Goal: Task Accomplishment & Management: Manage account settings

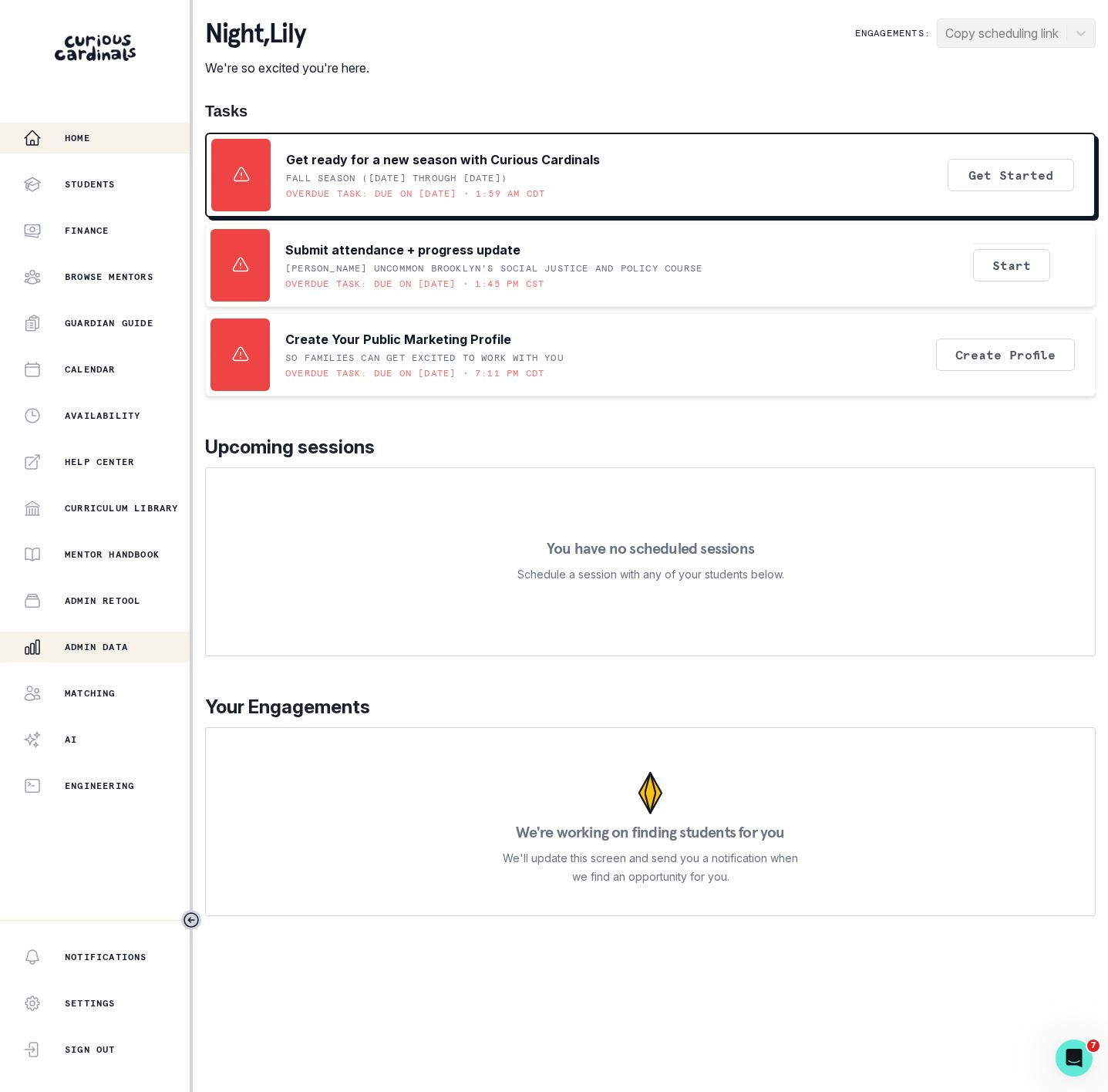
click at [107, 653] on div "Admin Data" at bounding box center [106, 647] width 166 height 19
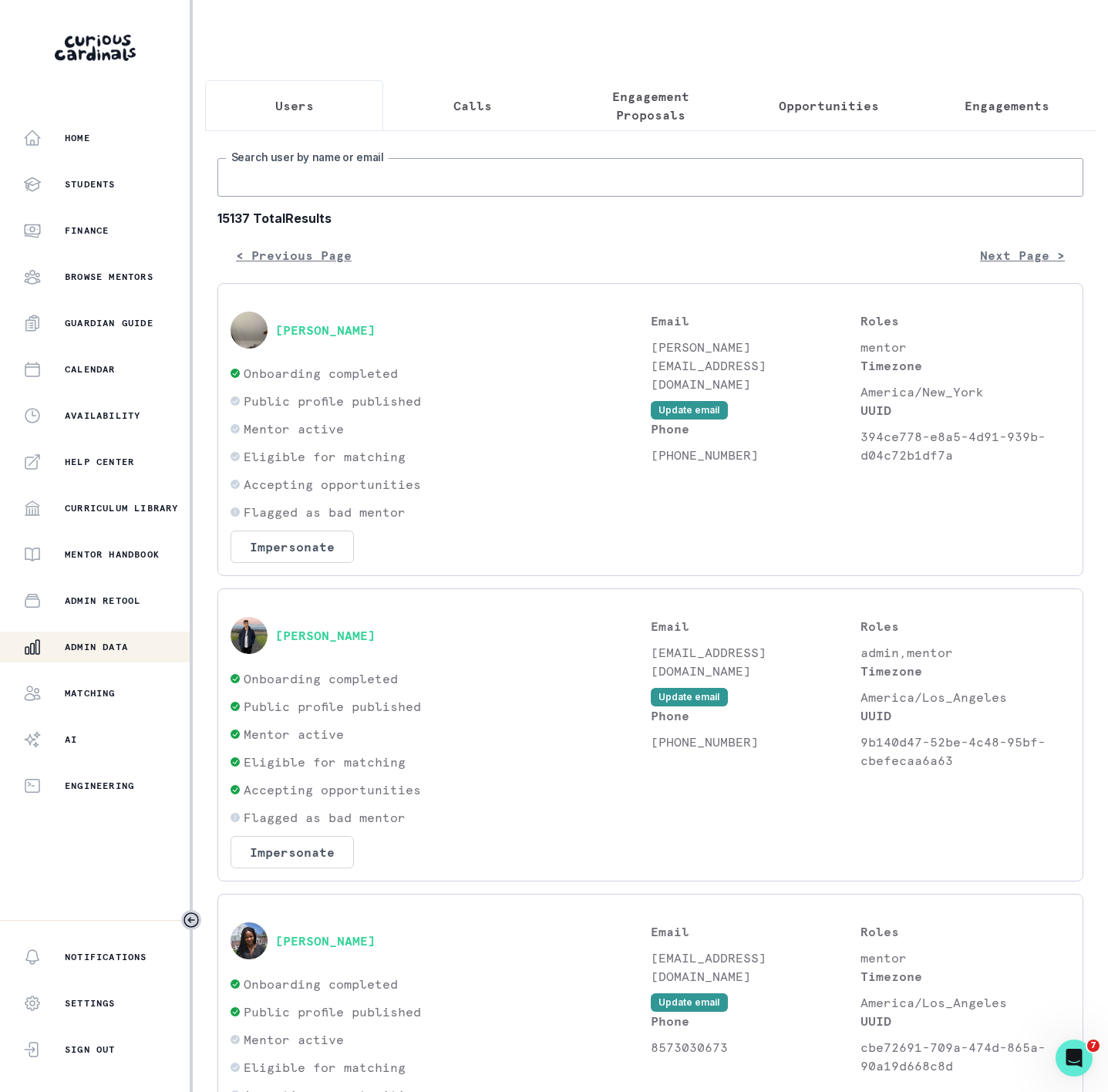
click at [303, 188] on input "Search user by name or email" at bounding box center [651, 177] width 866 height 39
paste input "[PERSON_NAME]"
type input "[PERSON_NAME]"
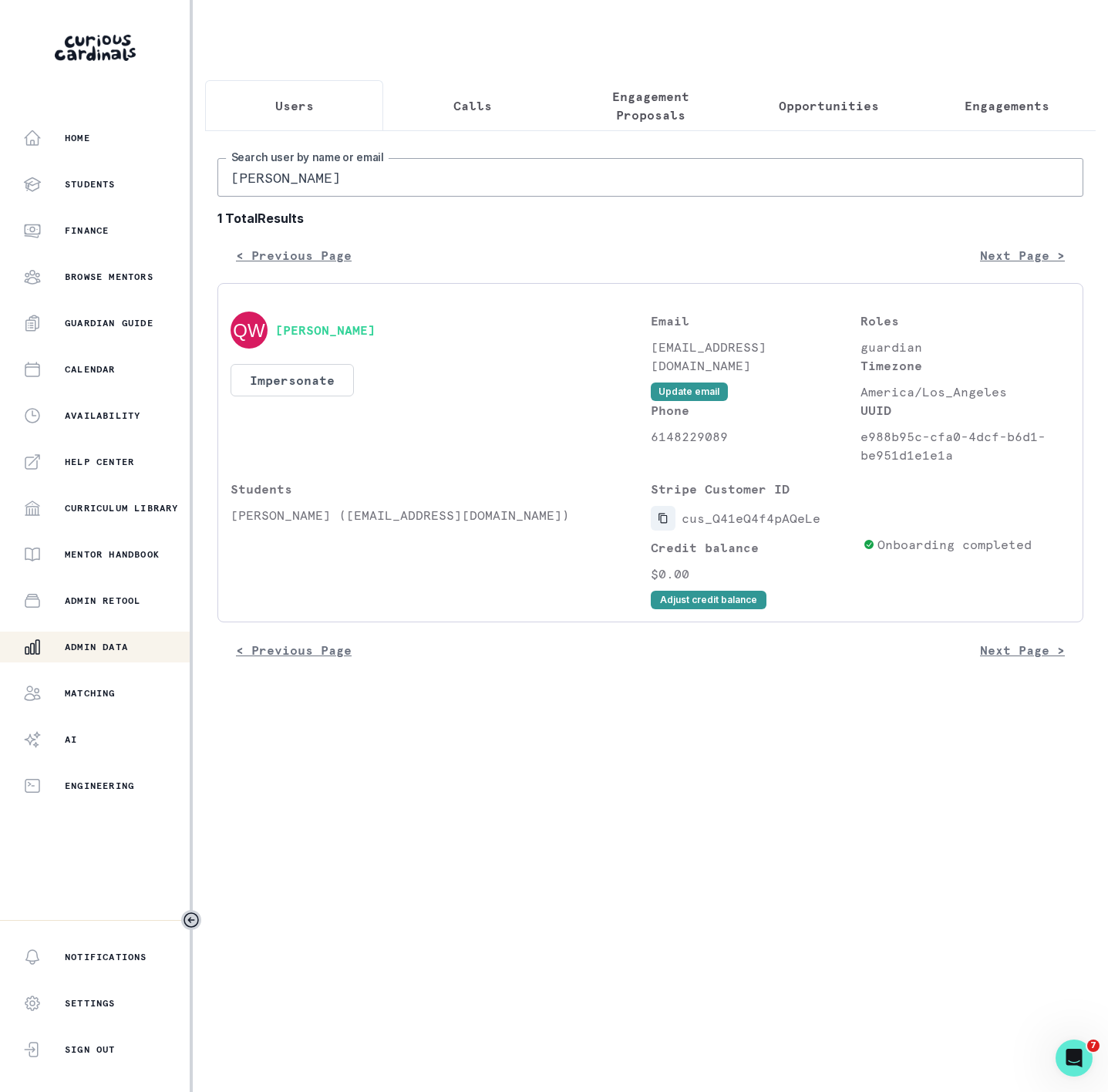
click at [664, 524] on icon "Copied to clipboard" at bounding box center [663, 519] width 11 height 11
drag, startPoint x: 339, startPoint y: 200, endPoint x: -74, endPoint y: 211, distance: 413.1
click at [0, 211] on html "Home Students Finance Browse Mentors Guardian Guide Calendar Availability Help …" at bounding box center [554, 546] width 1108 height 1092
paste input "[PERSON_NAME] Sports, Leadership, and Public Speaking Mentorship"
type input "[PERSON_NAME] Sports, Leadership, and Public Speaking Mentorship"
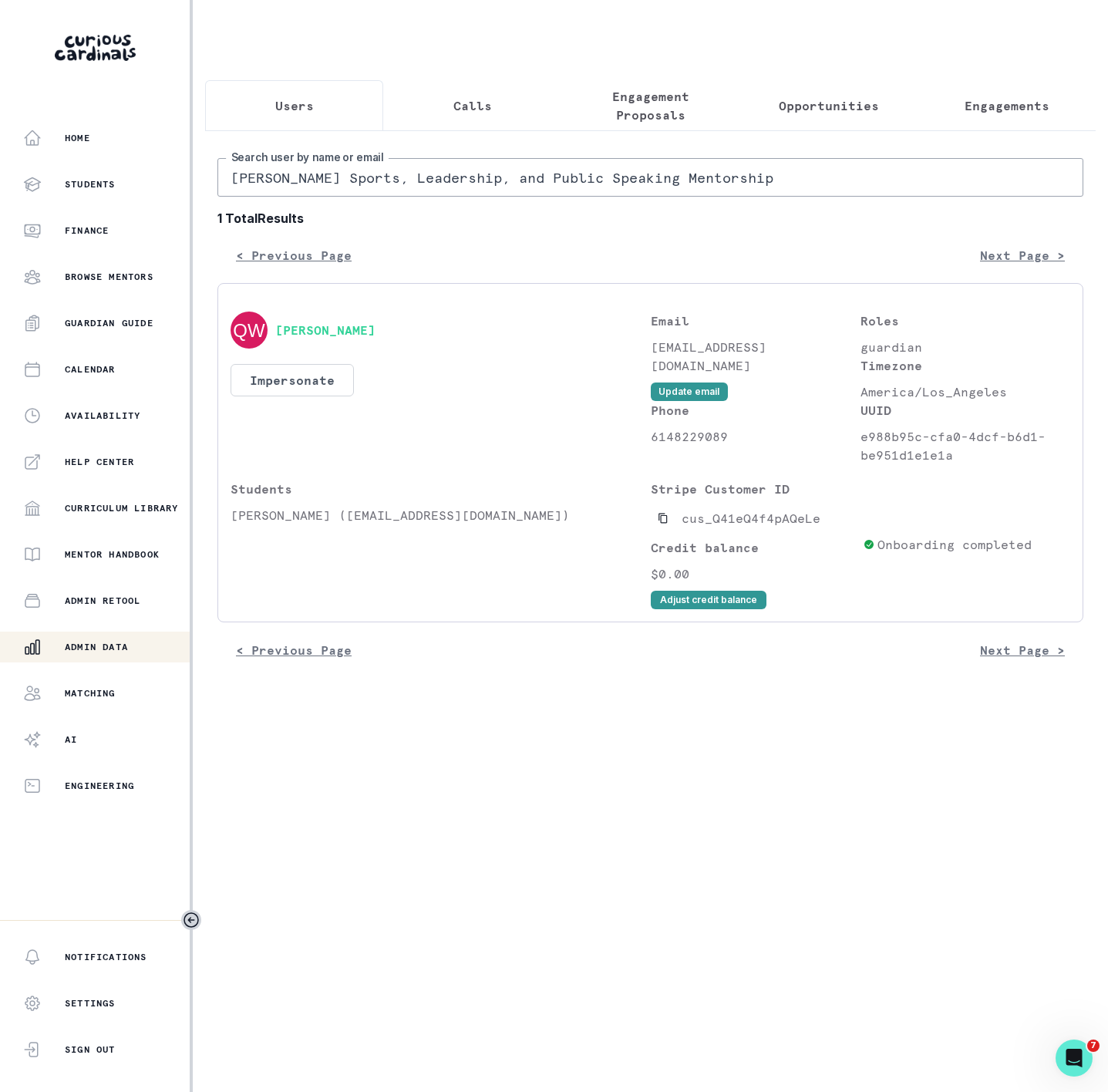
drag, startPoint x: 944, startPoint y: 113, endPoint x: 968, endPoint y: 111, distance: 24.1
click at [946, 111] on button "Engagements" at bounding box center [1006, 105] width 178 height 51
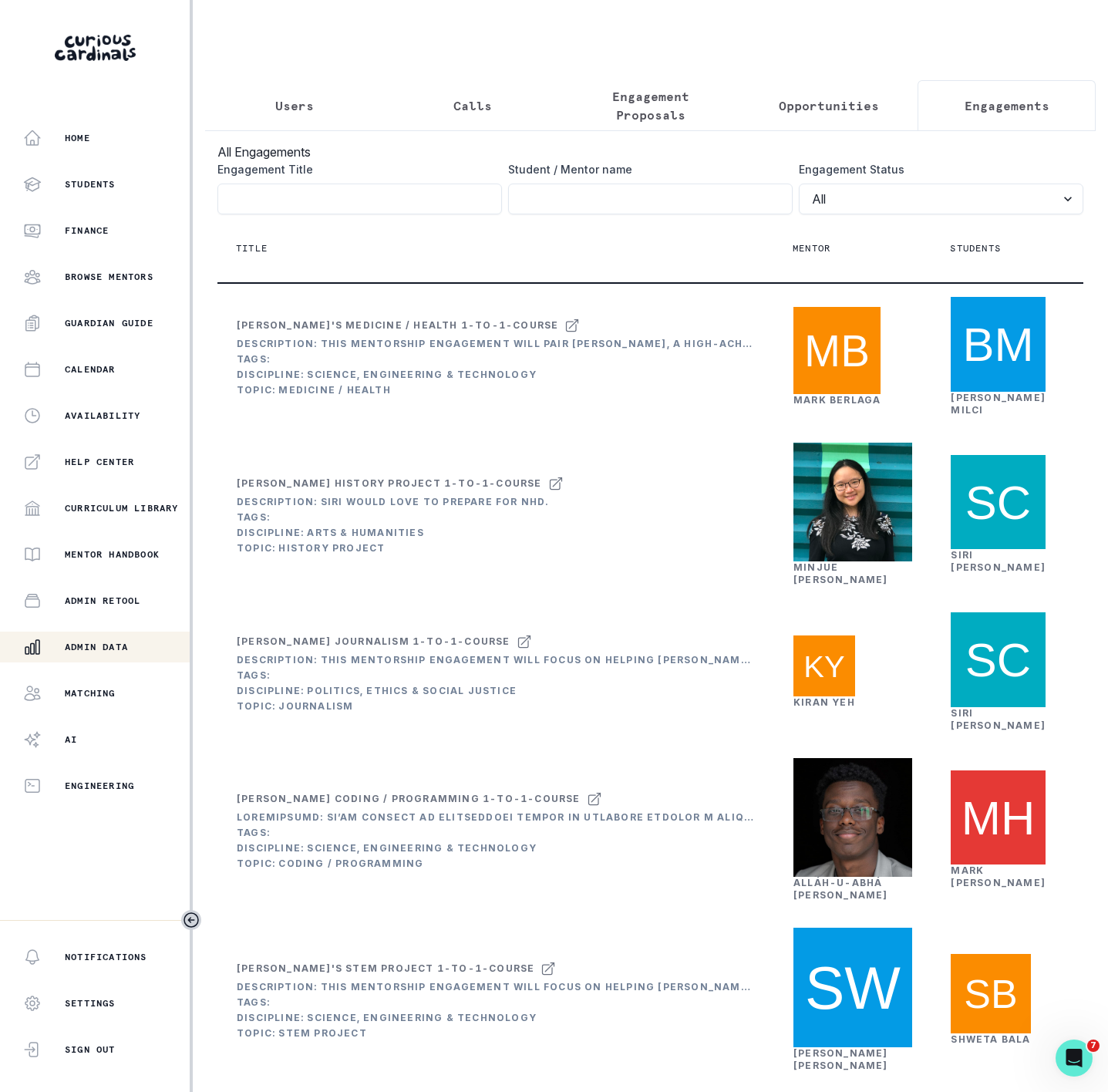
click at [311, 236] on th "Title" at bounding box center [496, 249] width 557 height 68
click at [303, 215] on input "Engagement Title" at bounding box center [359, 199] width 285 height 31
paste input "[PERSON_NAME] Sports, Leadership, and Public Speaking Mentorship"
type input "[PERSON_NAME] Sports, Leadership, and Public Speaking Mentorship"
click button "submit" at bounding box center [0, 0] width 0 height 0
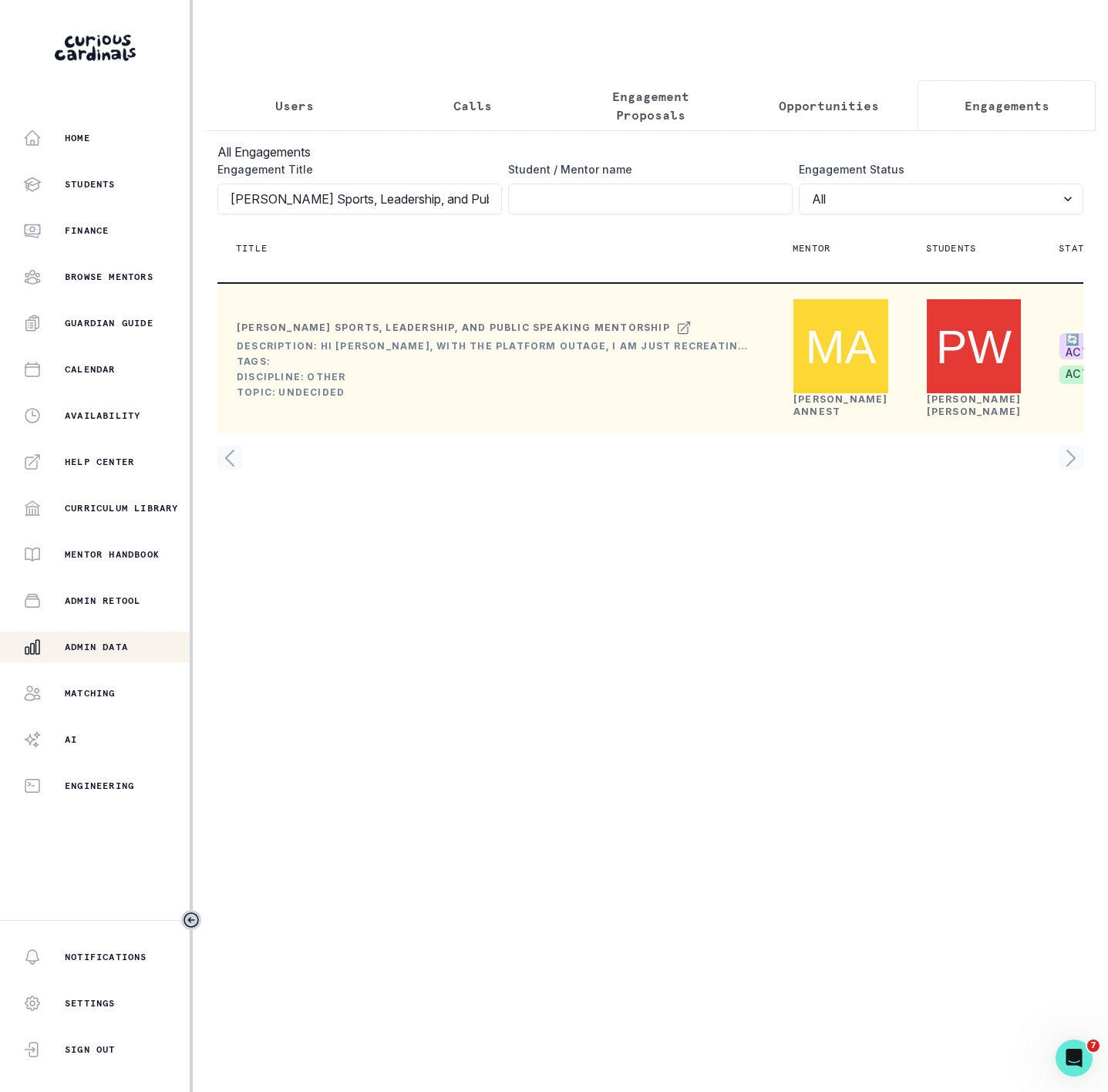
click at [826, 417] on link "[PERSON_NAME]" at bounding box center [841, 405] width 95 height 24
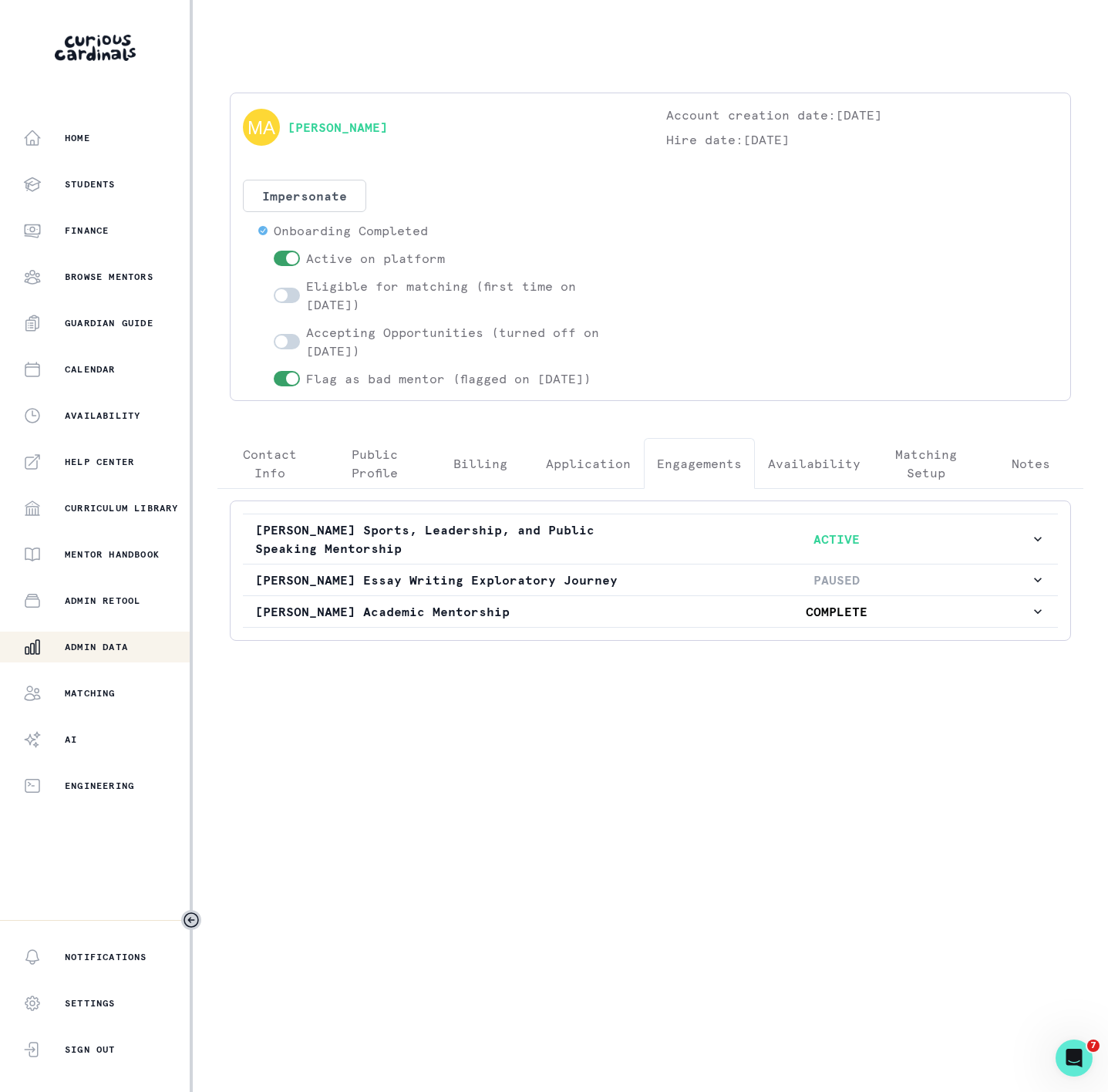
click at [716, 459] on p "Engagements" at bounding box center [699, 464] width 84 height 19
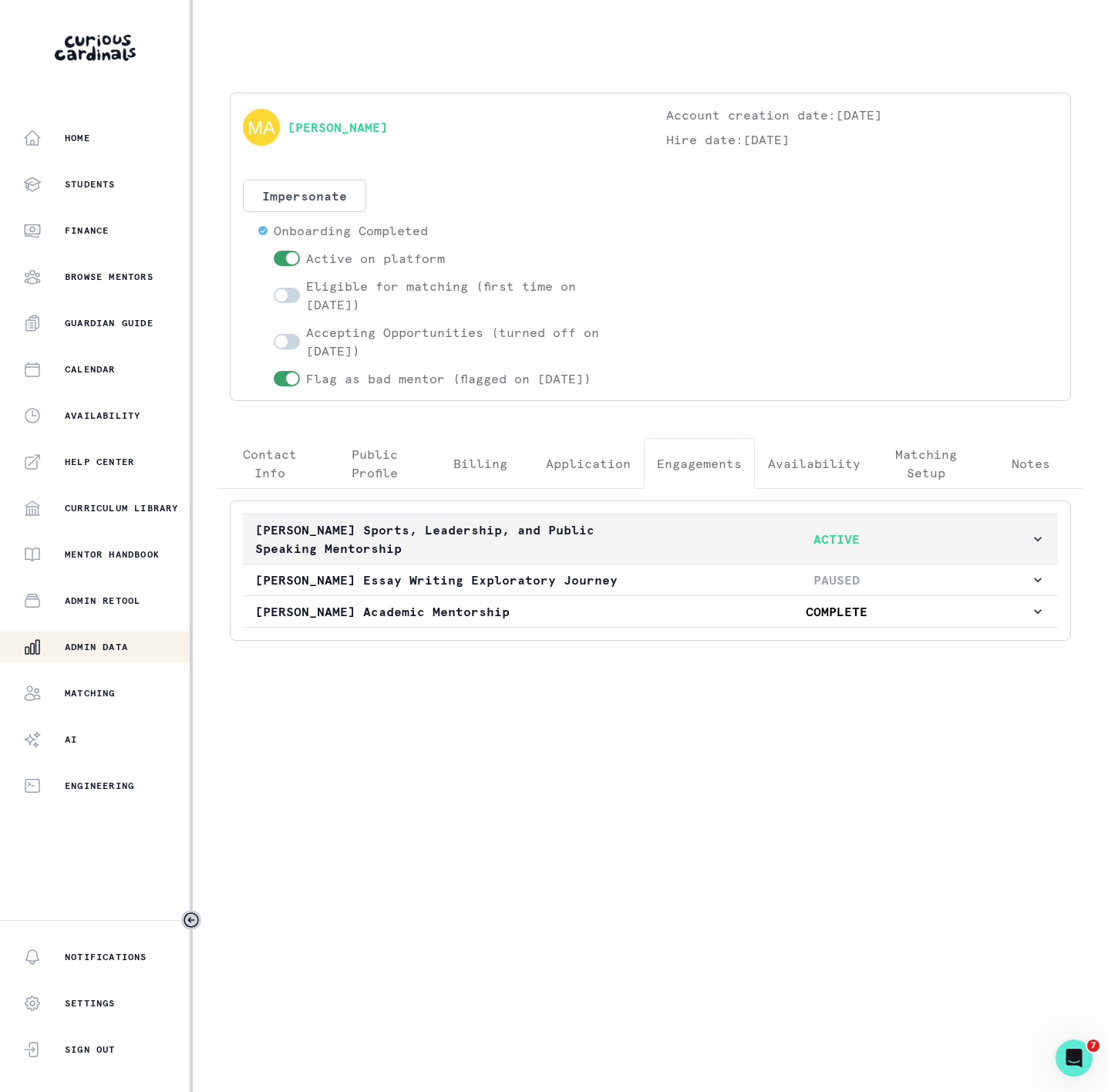
click at [540, 540] on p "[PERSON_NAME] Sports, Leadership, and Public Speaking Mentorship" at bounding box center [449, 538] width 388 height 37
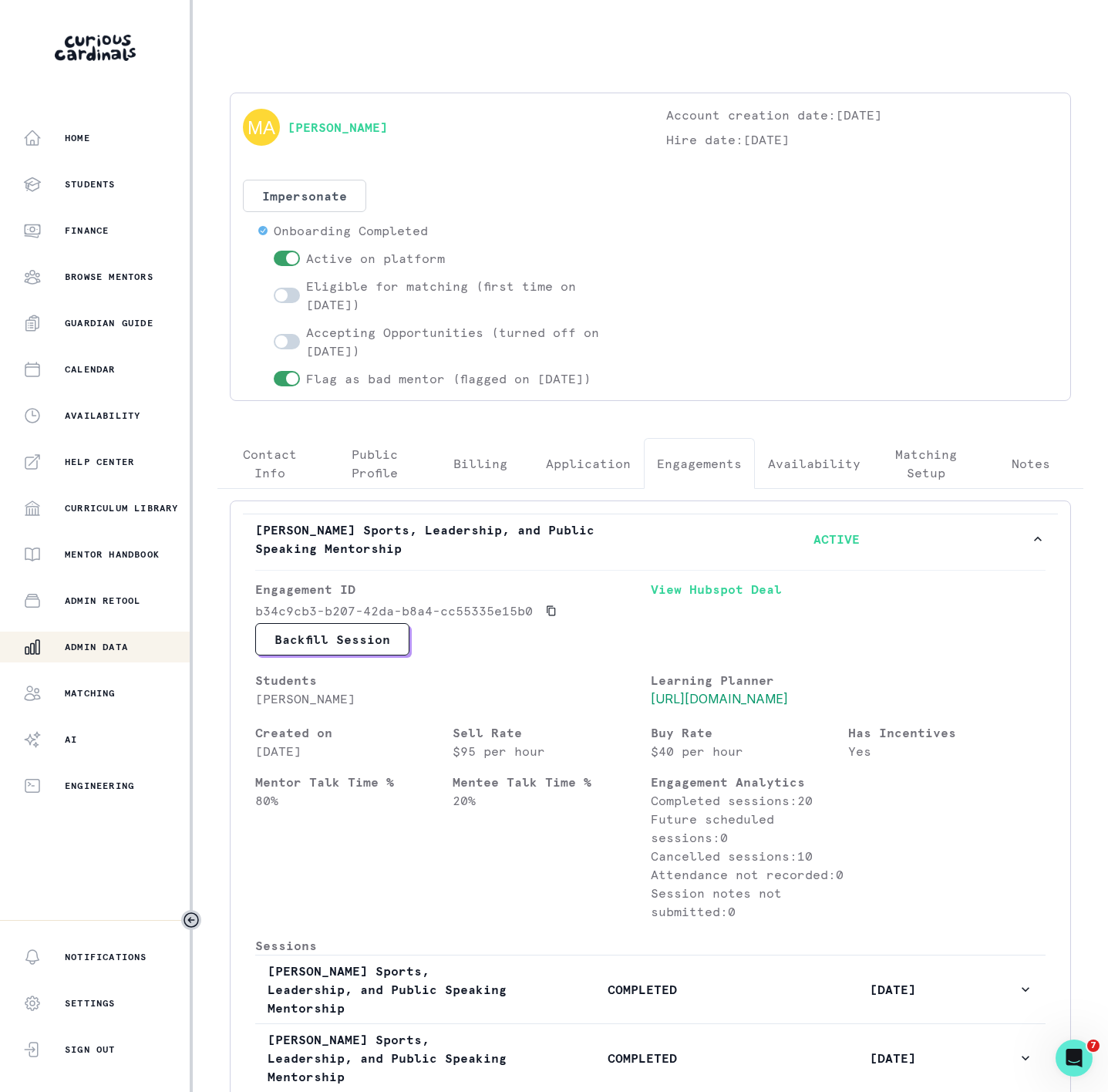
click at [86, 649] on p "Admin Data" at bounding box center [96, 647] width 63 height 13
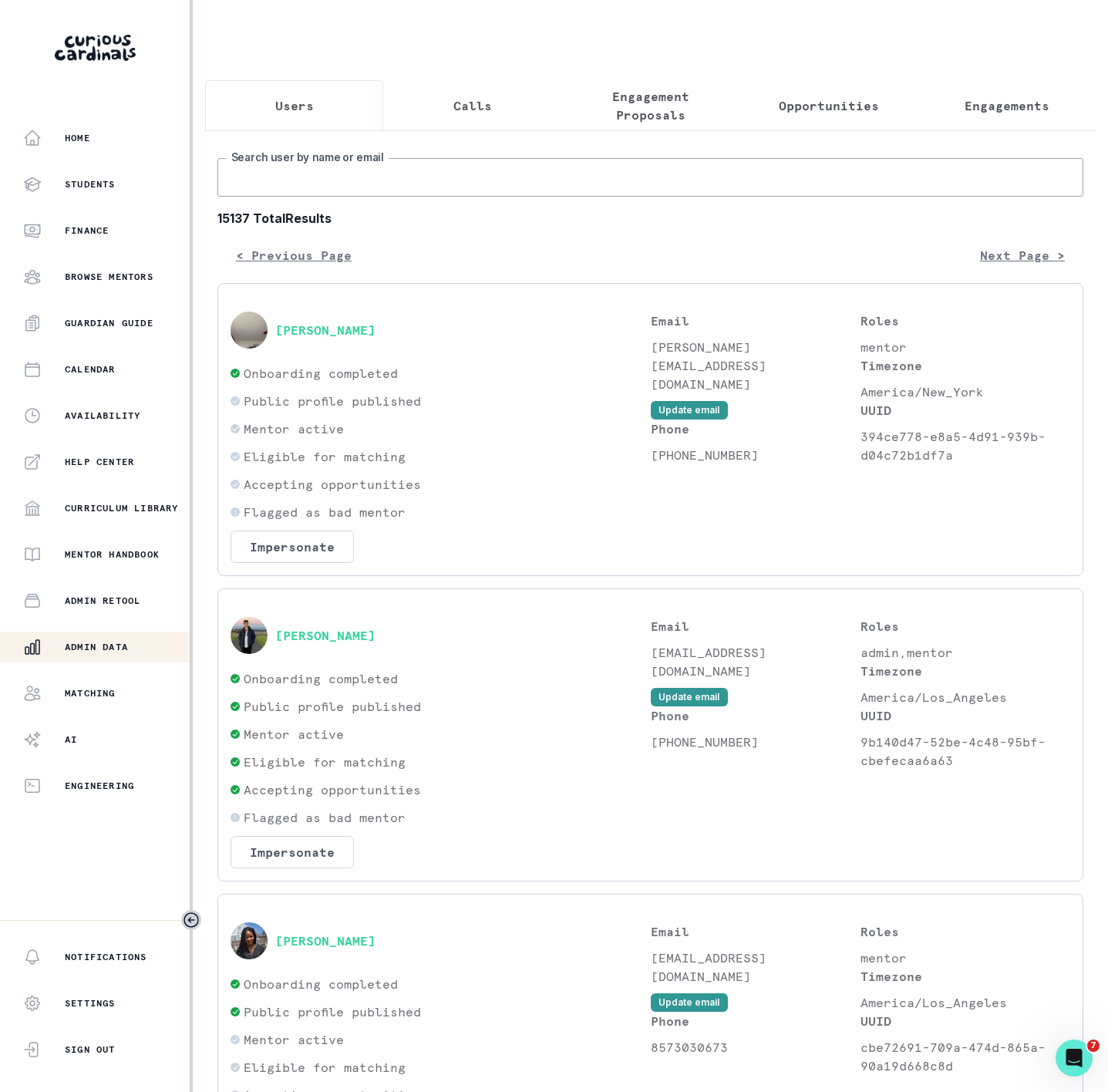
click at [387, 197] on input "Search user by name or email" at bounding box center [651, 177] width 866 height 39
paste input "[PERSON_NAME]"
type input "[PERSON_NAME]"
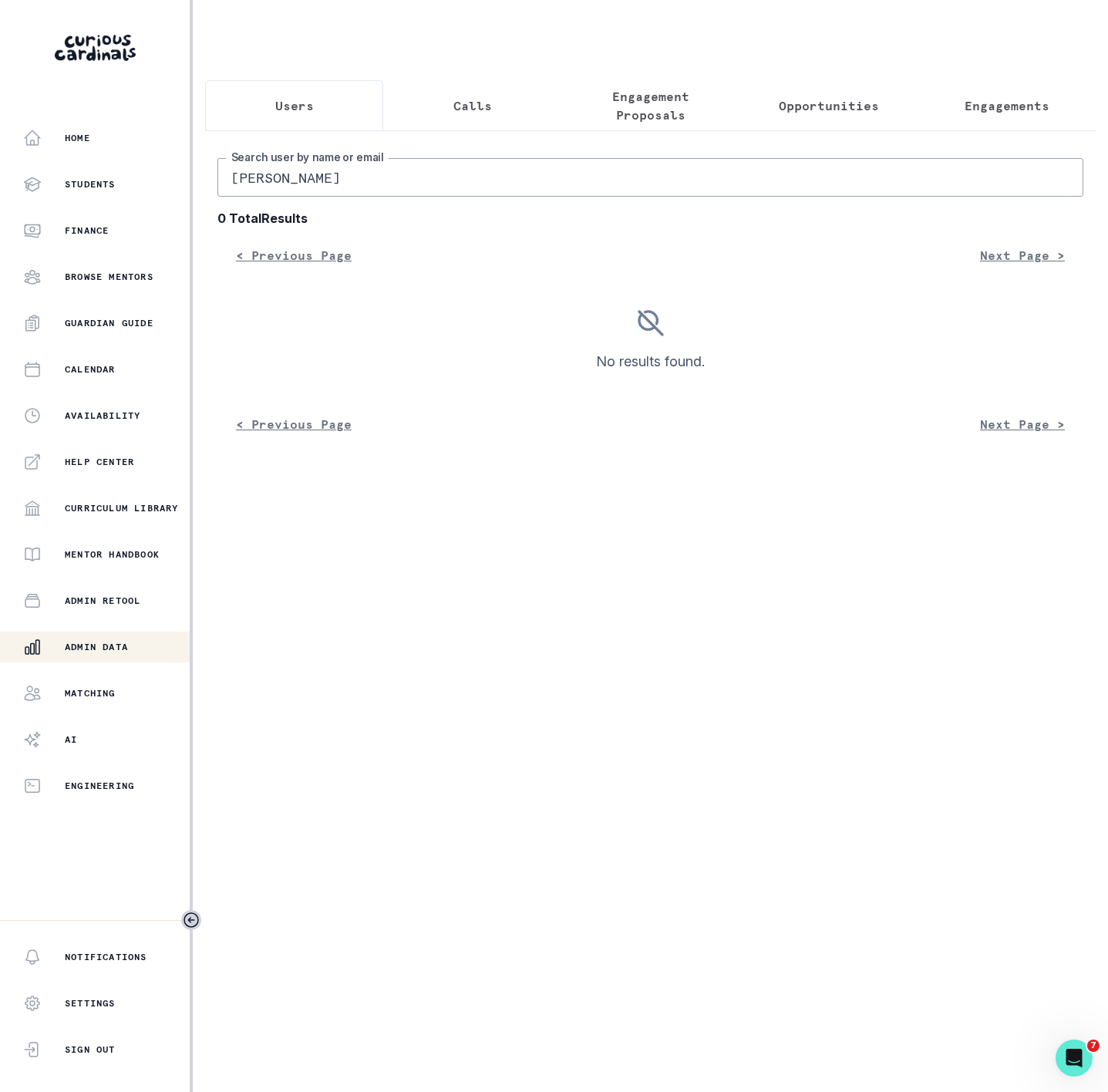
click at [234, 197] on input "[PERSON_NAME]" at bounding box center [651, 177] width 866 height 39
drag, startPoint x: 288, startPoint y: 195, endPoint x: 463, endPoint y: 174, distance: 176.3
click at [463, 174] on div "[PERSON_NAME] Search user by name or email 0 Total Results < Previous Page Next…" at bounding box center [650, 291] width 891 height 322
type input "[PERSON_NAME]"
drag, startPoint x: 274, startPoint y: 195, endPoint x: 514, endPoint y: 172, distance: 241.1
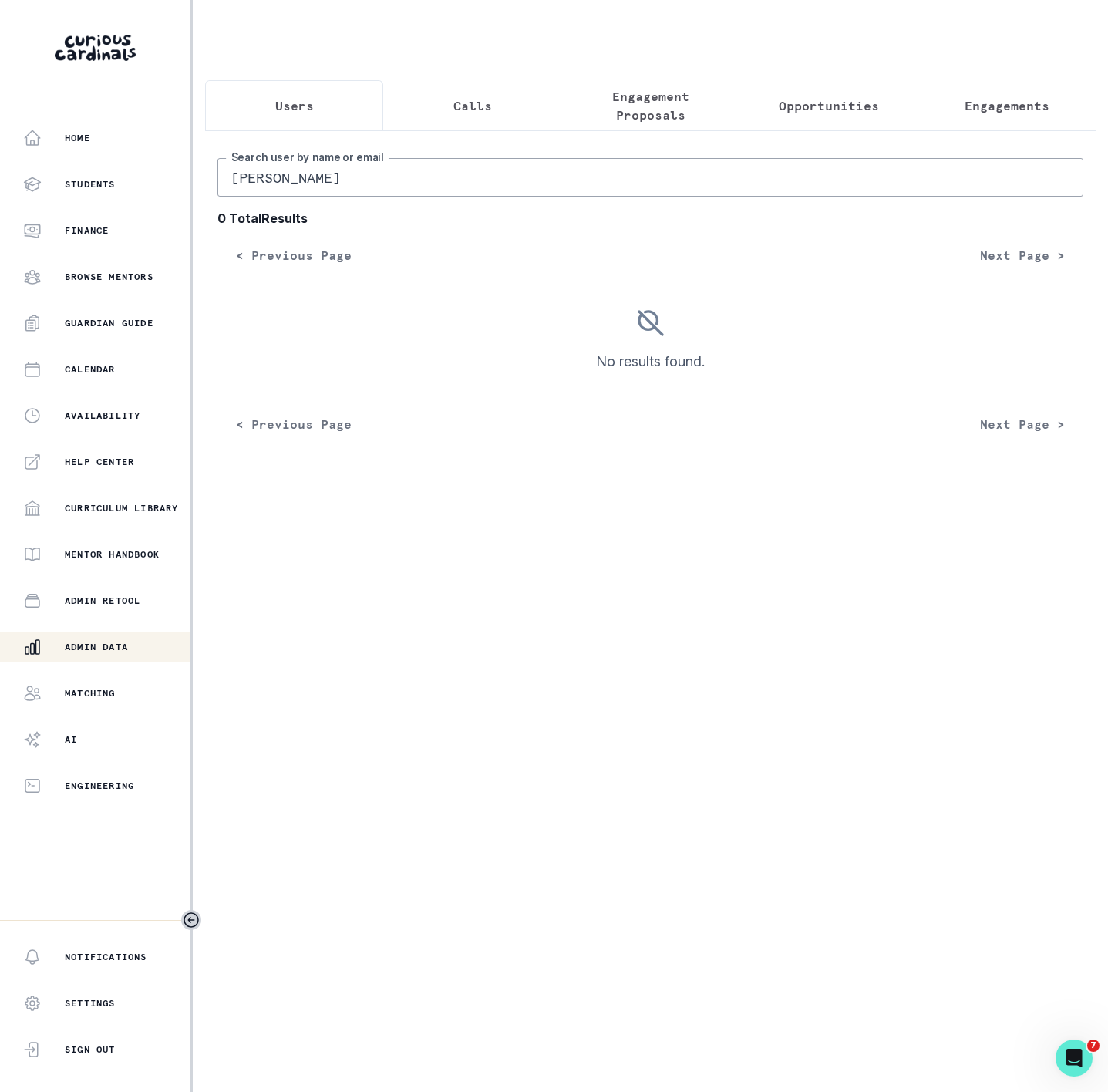
click at [514, 172] on div "Aditi J Search user by name or email 0 Total Results < Previous Page Next Page …" at bounding box center [650, 291] width 891 height 322
type input "Aditi"
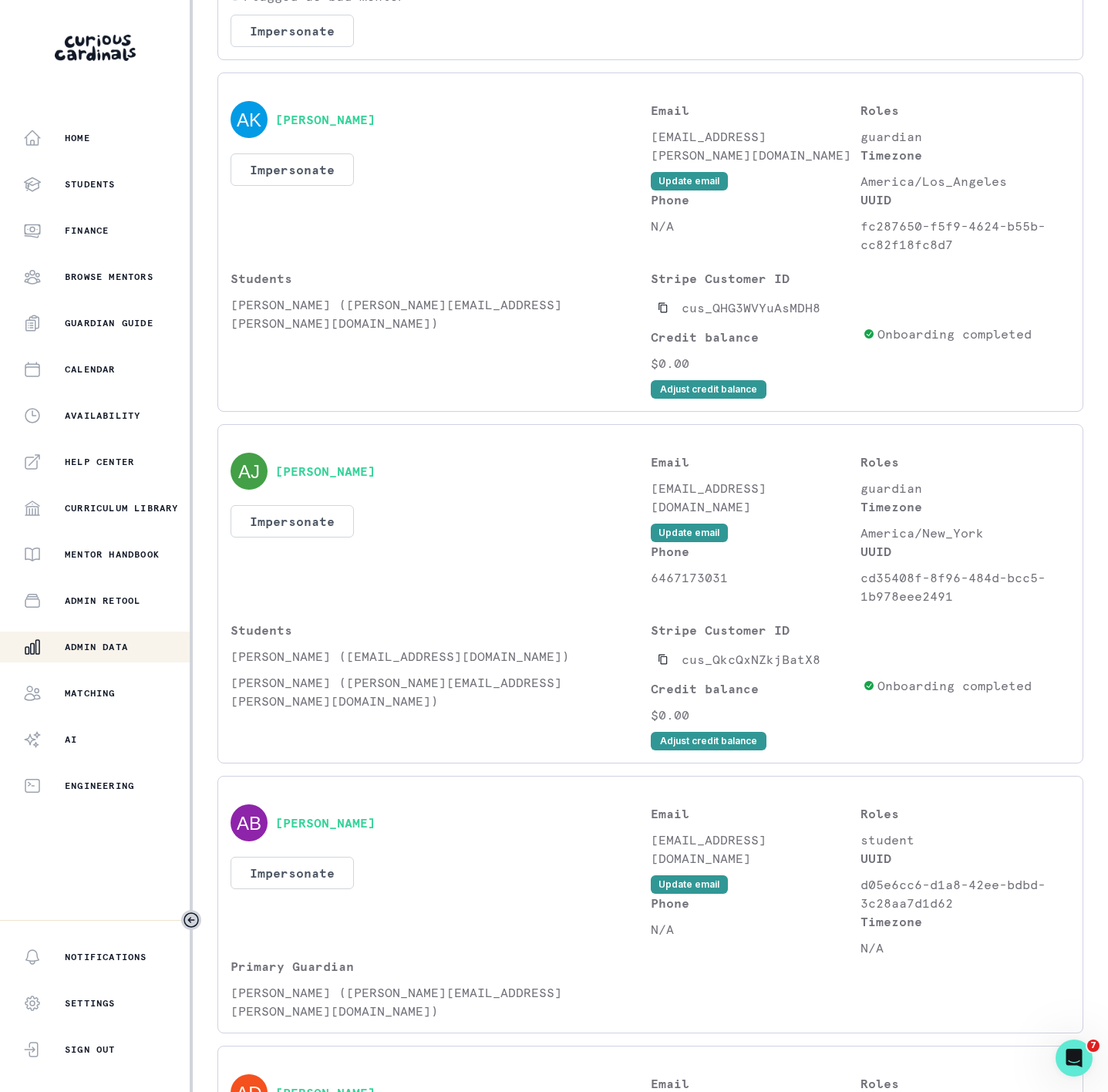
scroll to position [1505, 0]
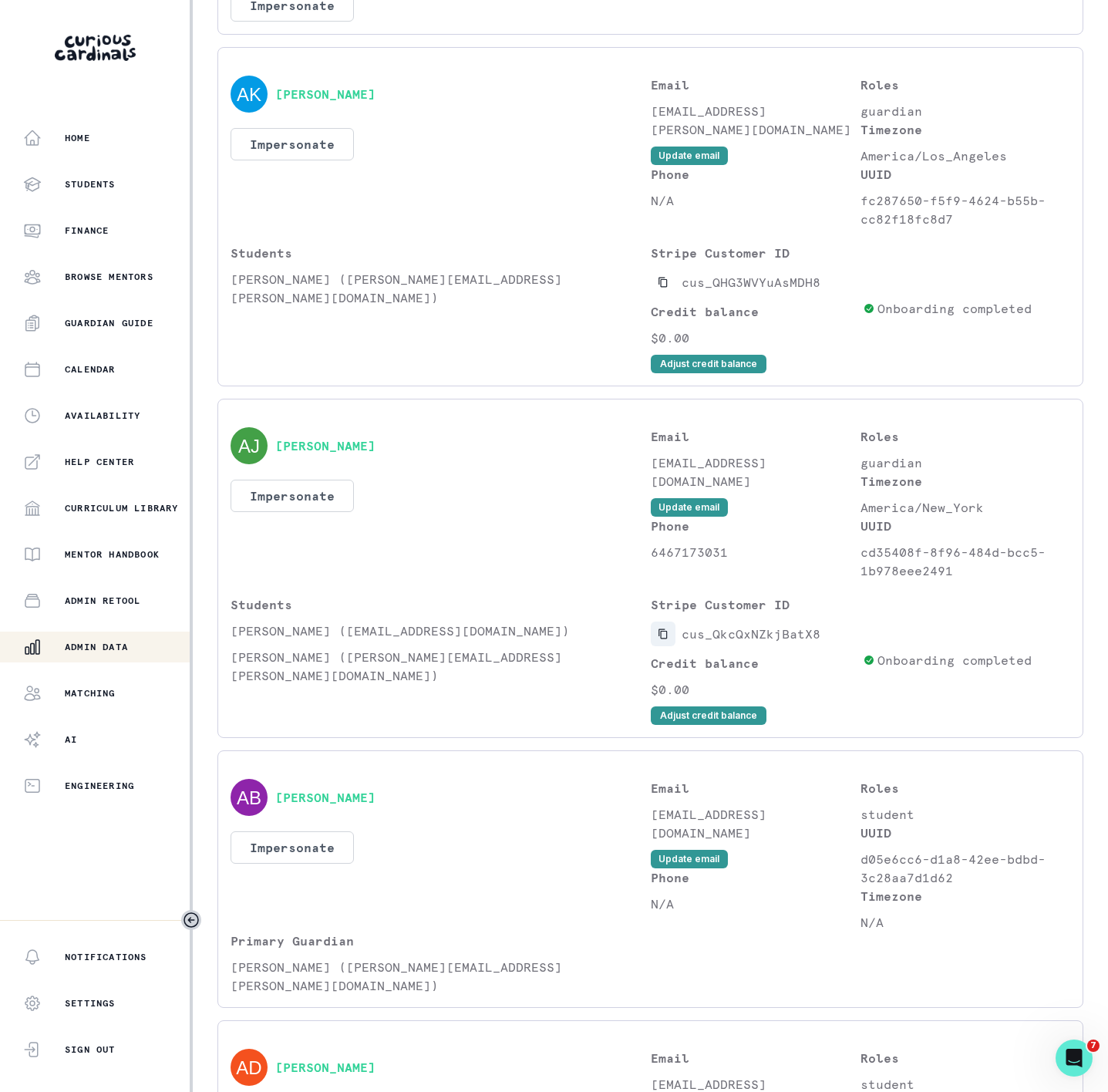
click at [651, 646] on button "Copied to clipboard" at bounding box center [662, 634] width 24 height 24
click at [120, 644] on p "Admin Data" at bounding box center [96, 647] width 63 height 13
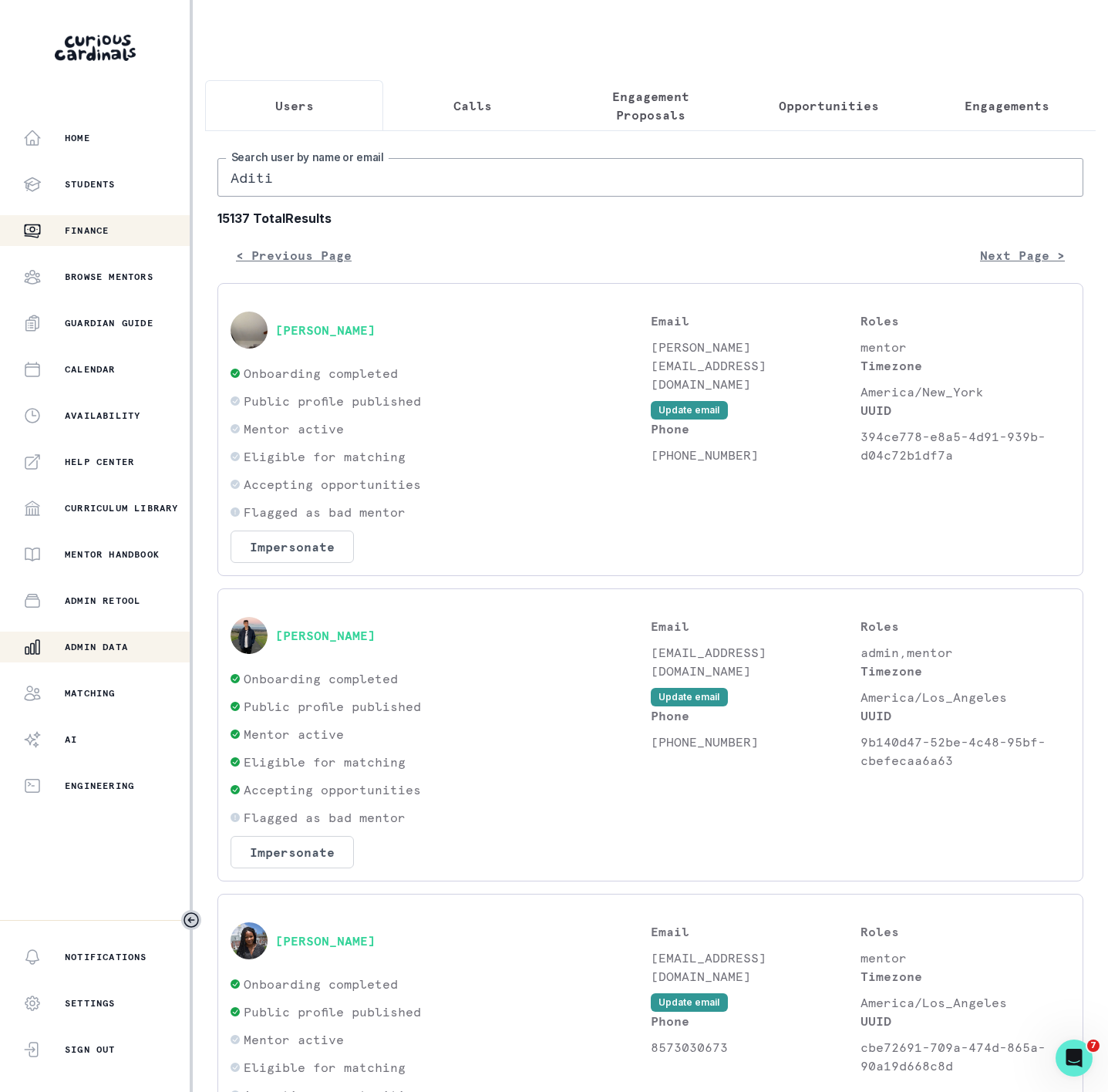
drag, startPoint x: 283, startPoint y: 197, endPoint x: 86, endPoint y: 218, distance: 198.1
click at [145, 202] on div "Home Students Finance Browse Mentors Guardian Guide Calendar Availability Help …" at bounding box center [554, 546] width 1108 height 1092
paste input "[PERSON_NAME]"
type input "[PERSON_NAME]"
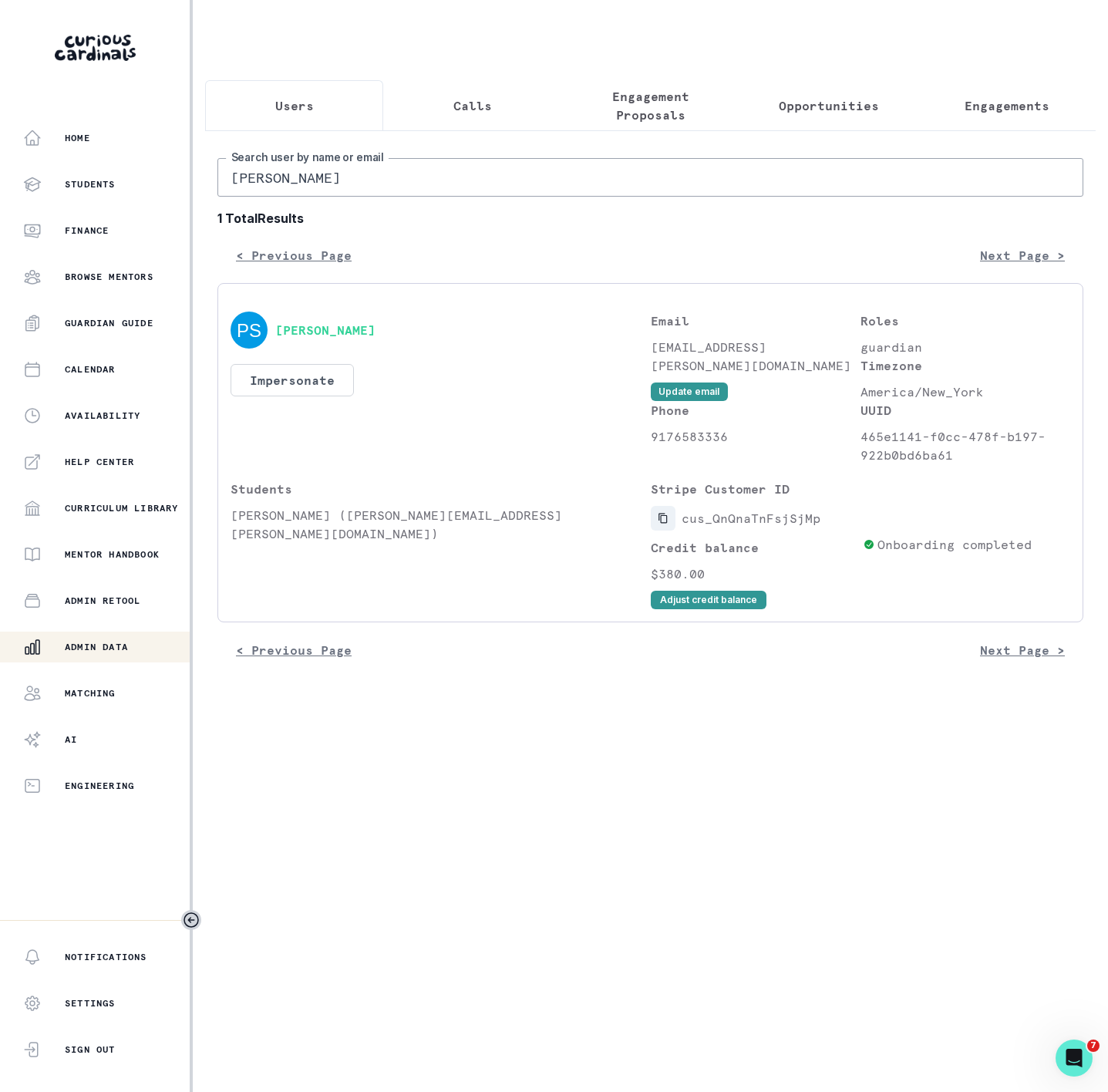
click at [665, 524] on icon "Copied to clipboard" at bounding box center [663, 519] width 11 height 11
drag, startPoint x: 357, startPoint y: 186, endPoint x: 352, endPoint y: 193, distance: 8.6
click at [352, 193] on input "[PERSON_NAME]" at bounding box center [651, 177] width 866 height 39
drag, startPoint x: 351, startPoint y: 193, endPoint x: 182, endPoint y: 202, distance: 169.2
click at [182, 202] on div "Home Students Finance Browse Mentors Guardian Guide Calendar Availability Help …" at bounding box center [554, 546] width 1108 height 1092
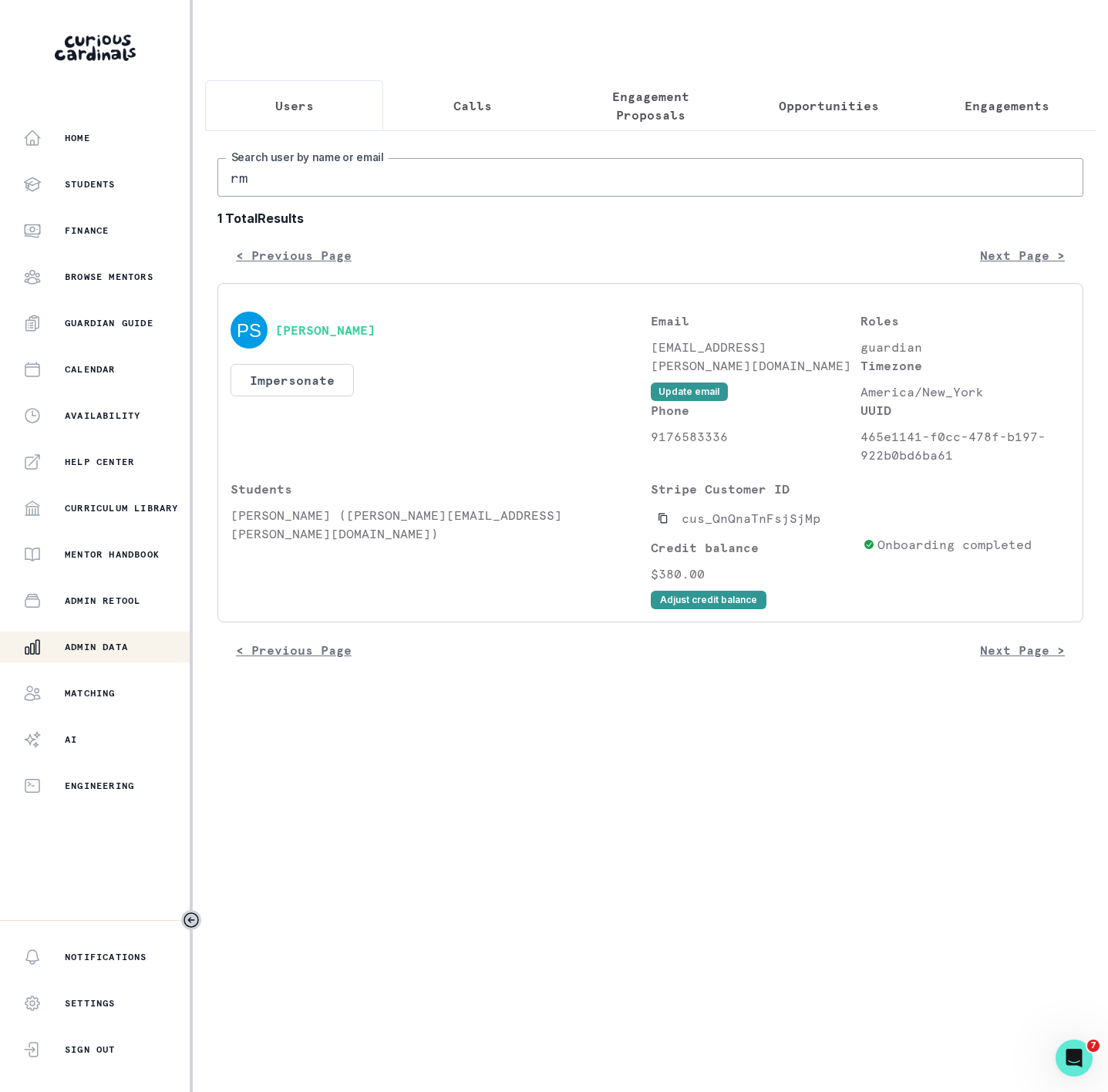
type input "r"
type input "[PERSON_NAME]"
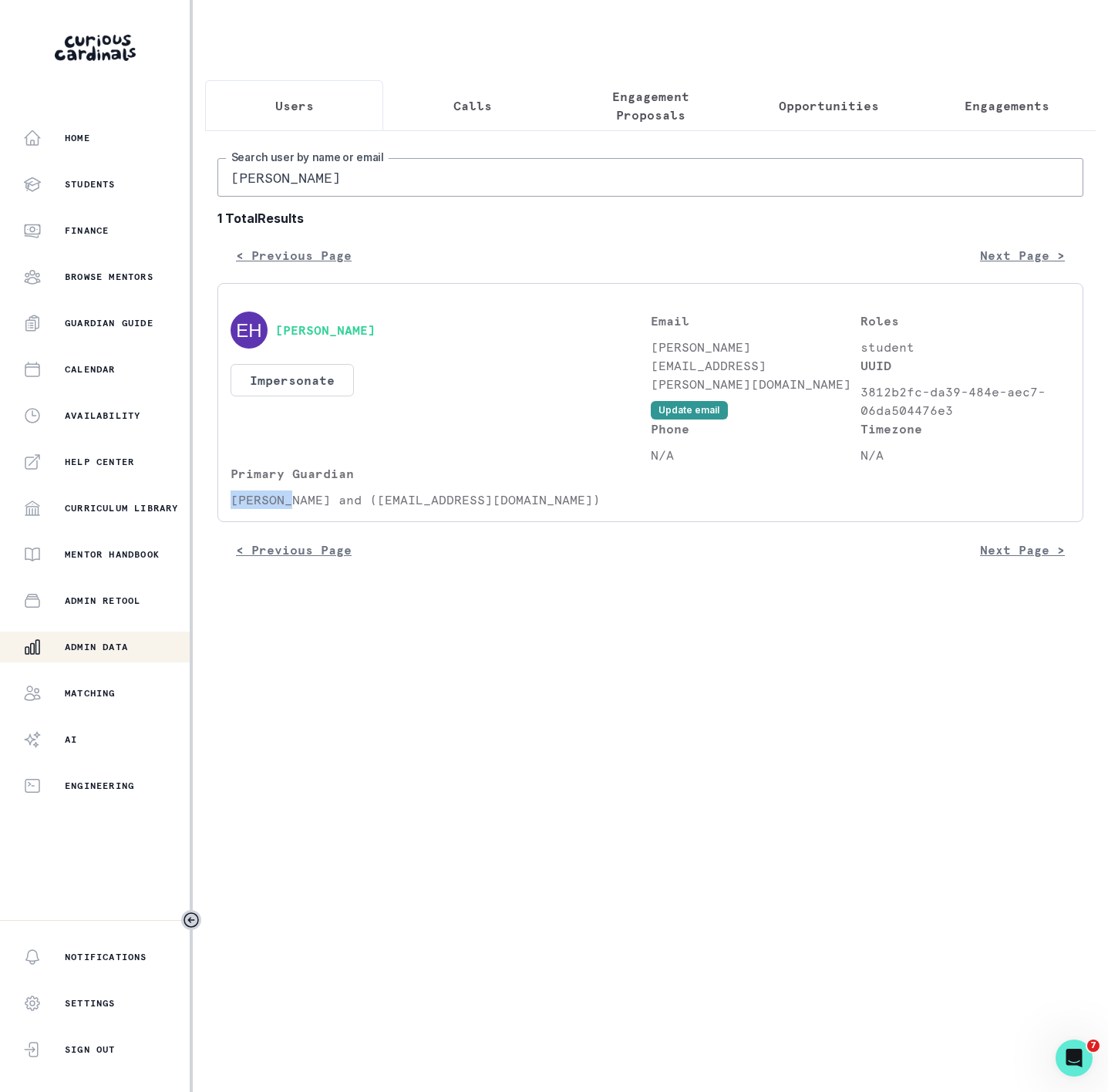
drag, startPoint x: 234, startPoint y: 520, endPoint x: 289, endPoint y: 512, distance: 55.6
click at [289, 509] on p "[PERSON_NAME] and ([EMAIL_ADDRESS][DOMAIN_NAME])" at bounding box center [441, 500] width 421 height 19
drag, startPoint x: 303, startPoint y: 517, endPoint x: 460, endPoint y: 512, distance: 157.1
click at [460, 509] on p "[PERSON_NAME] and ([EMAIL_ADDRESS][DOMAIN_NAME])" at bounding box center [441, 500] width 421 height 19
copy p "[EMAIL_ADDRESS][DOMAIN_NAME])"
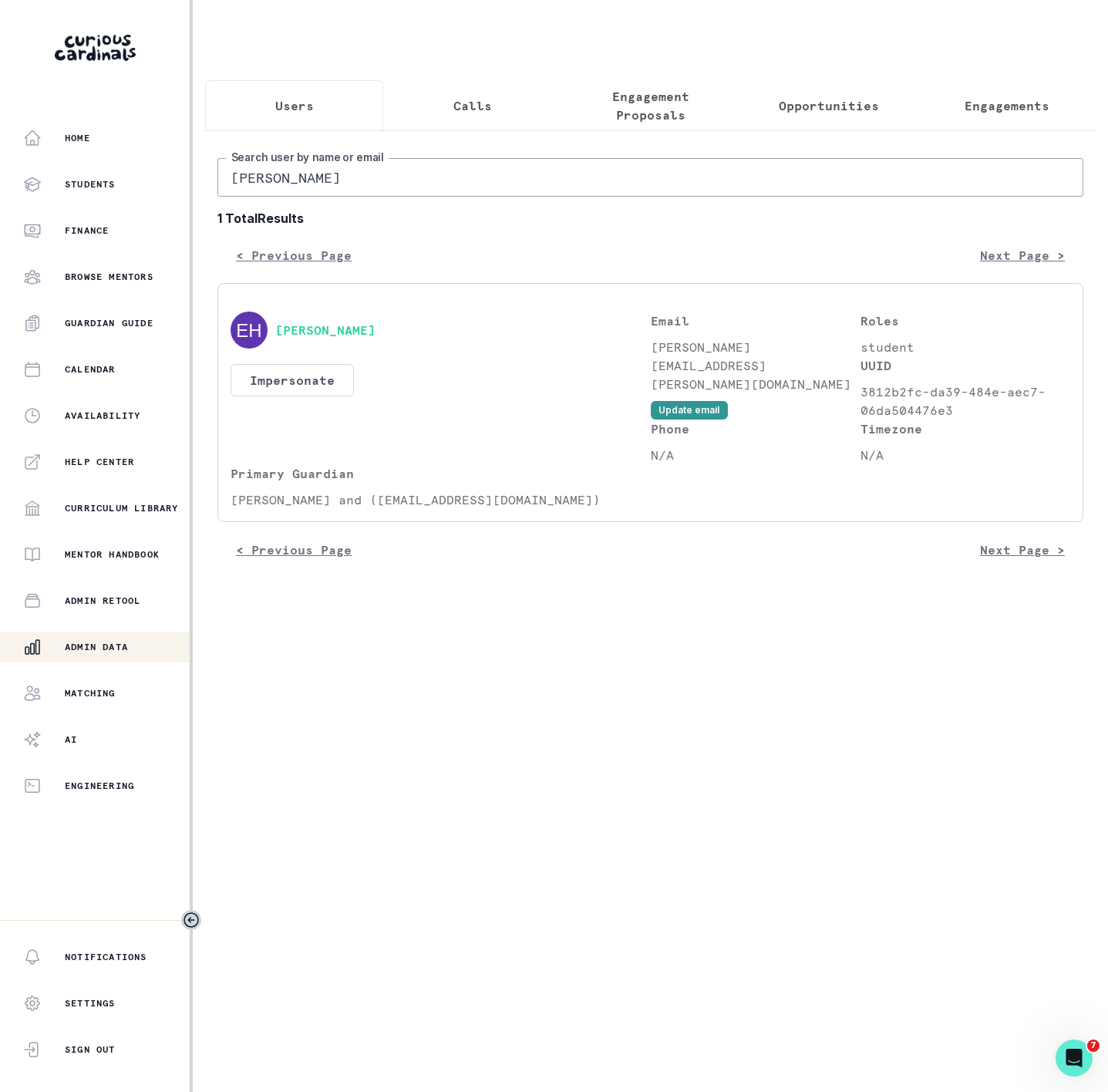
drag, startPoint x: 373, startPoint y: 200, endPoint x: 82, endPoint y: 202, distance: 291.0
click at [82, 202] on div "Home Students Finance Browse Mentors Guardian Guide Calendar Availability Help …" at bounding box center [554, 546] width 1108 height 1092
paste input "[EMAIL_ADDRESS][DOMAIN_NAME])"
type input "[EMAIL_ADDRESS][DOMAIN_NAME]"
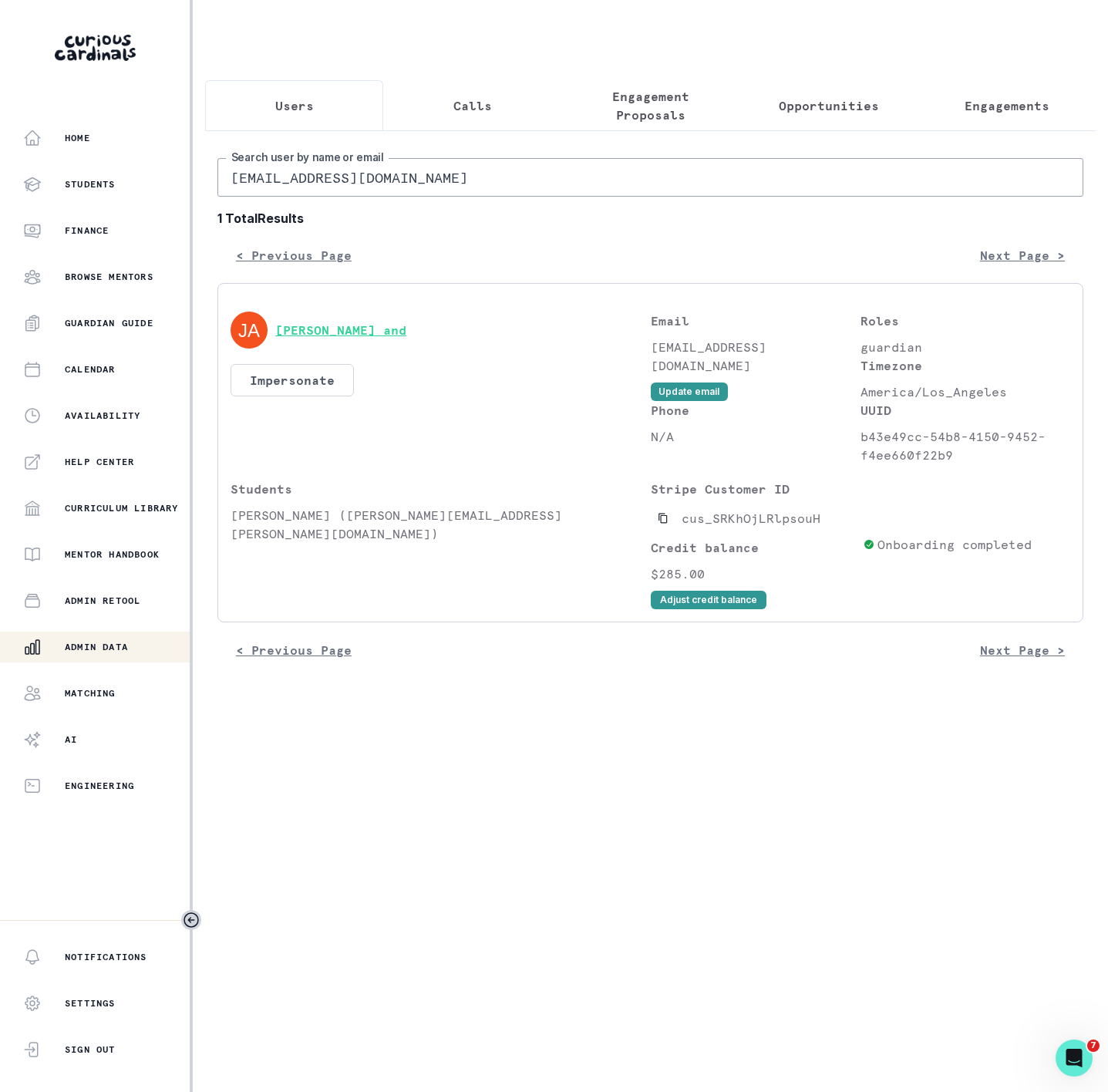
drag, startPoint x: 352, startPoint y: 342, endPoint x: 279, endPoint y: 351, distance: 73.6
click at [280, 349] on div "[PERSON_NAME] and" at bounding box center [441, 330] width 421 height 37
drag, startPoint x: 270, startPoint y: 347, endPoint x: 354, endPoint y: 346, distance: 84.0
click at [354, 346] on div "[PERSON_NAME] and" at bounding box center [441, 330] width 421 height 37
click at [306, 338] on button "[PERSON_NAME] and" at bounding box center [341, 330] width 131 height 15
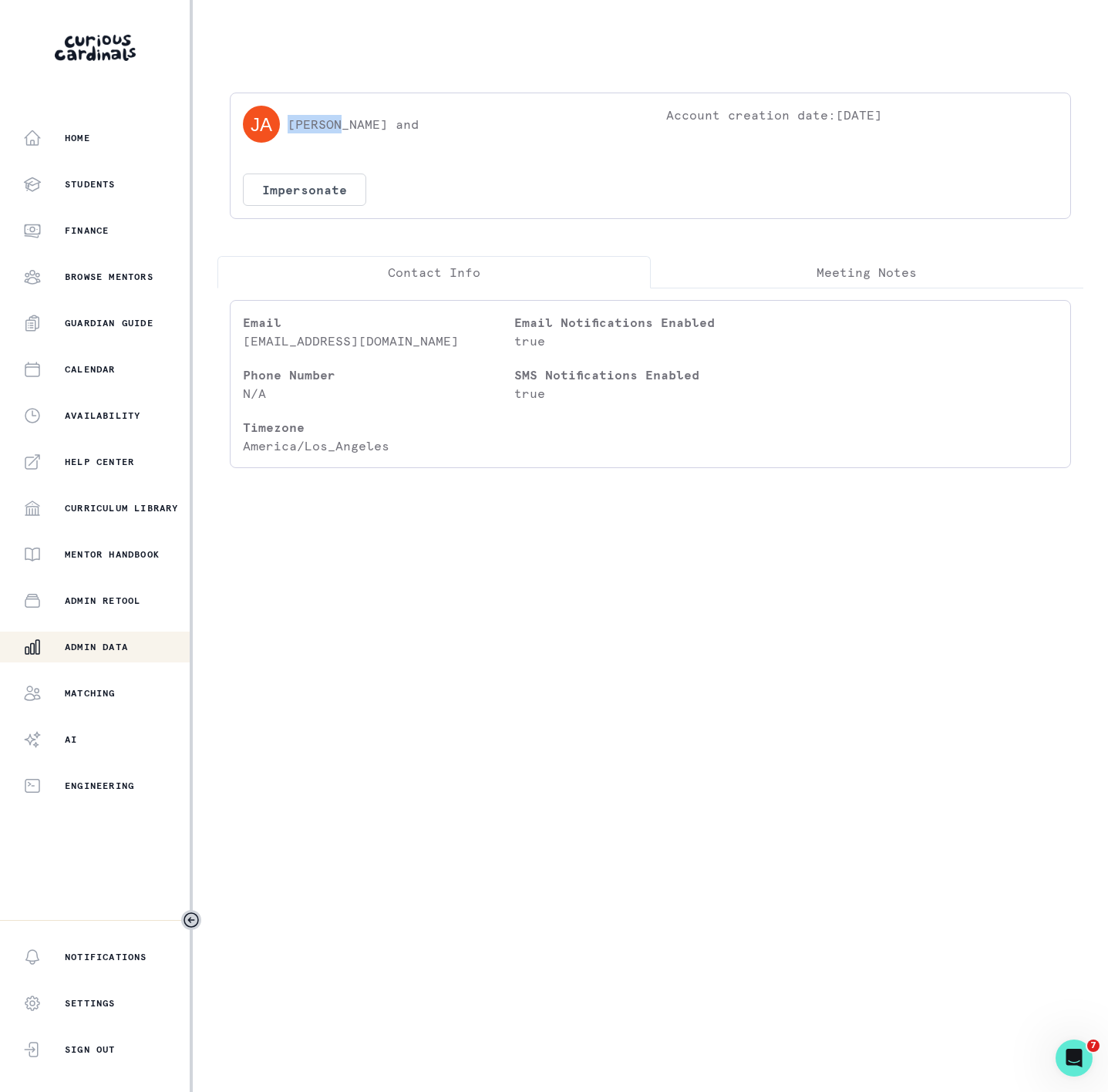
drag, startPoint x: 290, startPoint y: 120, endPoint x: 364, endPoint y: 118, distance: 74.0
click at [364, 118] on div "[PERSON_NAME] and" at bounding box center [439, 124] width 393 height 37
copy p "[PERSON_NAME] and"
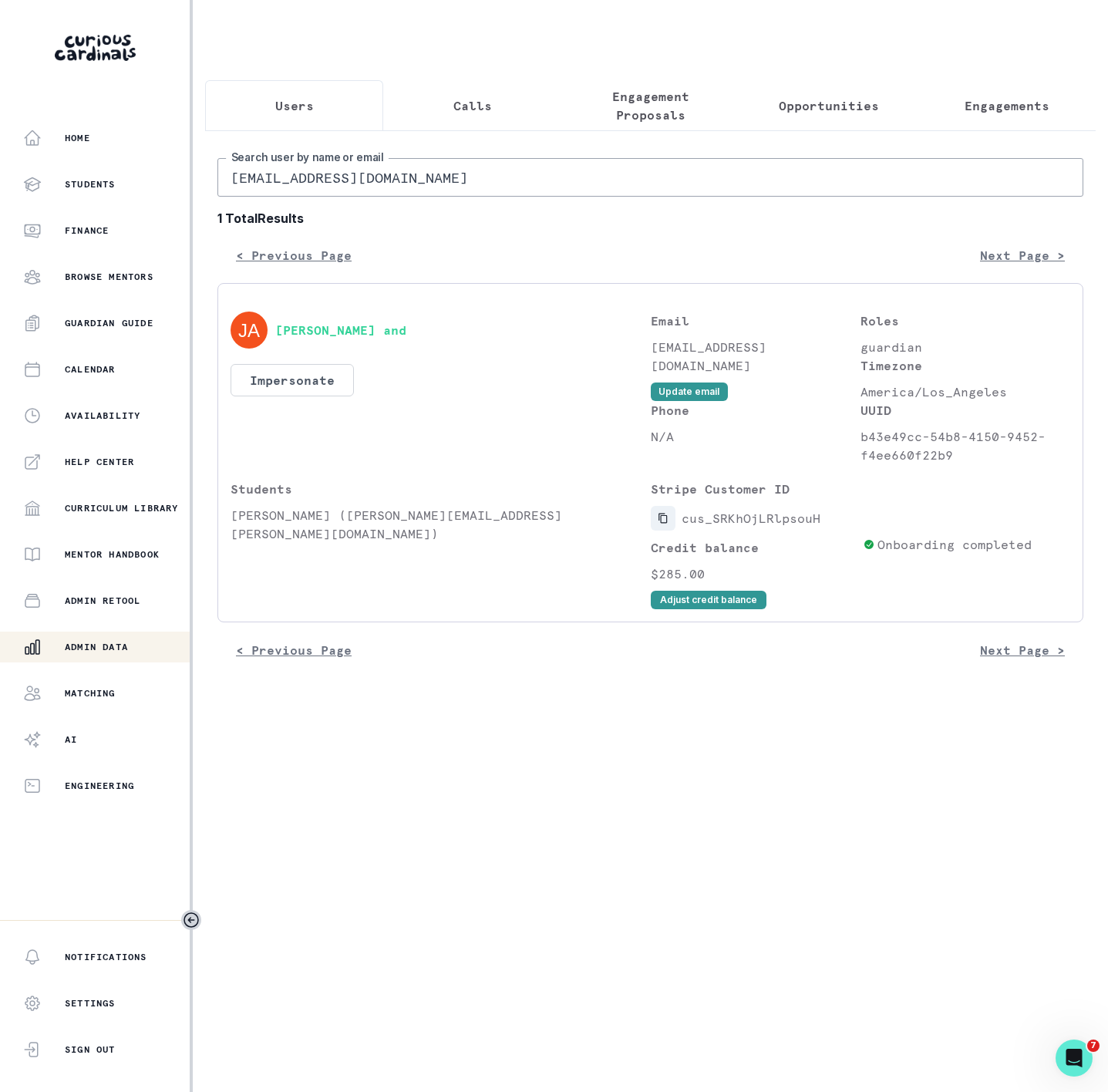
click at [658, 524] on icon "Copied to clipboard" at bounding box center [663, 519] width 11 height 11
drag, startPoint x: 232, startPoint y: 530, endPoint x: 352, endPoint y: 536, distance: 120.1
click at [352, 536] on p "[PERSON_NAME] ([PERSON_NAME][EMAIL_ADDRESS][PERSON_NAME][DOMAIN_NAME])" at bounding box center [441, 524] width 421 height 37
copy p "[PERSON_NAME]"
click at [1000, 102] on p "Engagements" at bounding box center [1007, 105] width 84 height 19
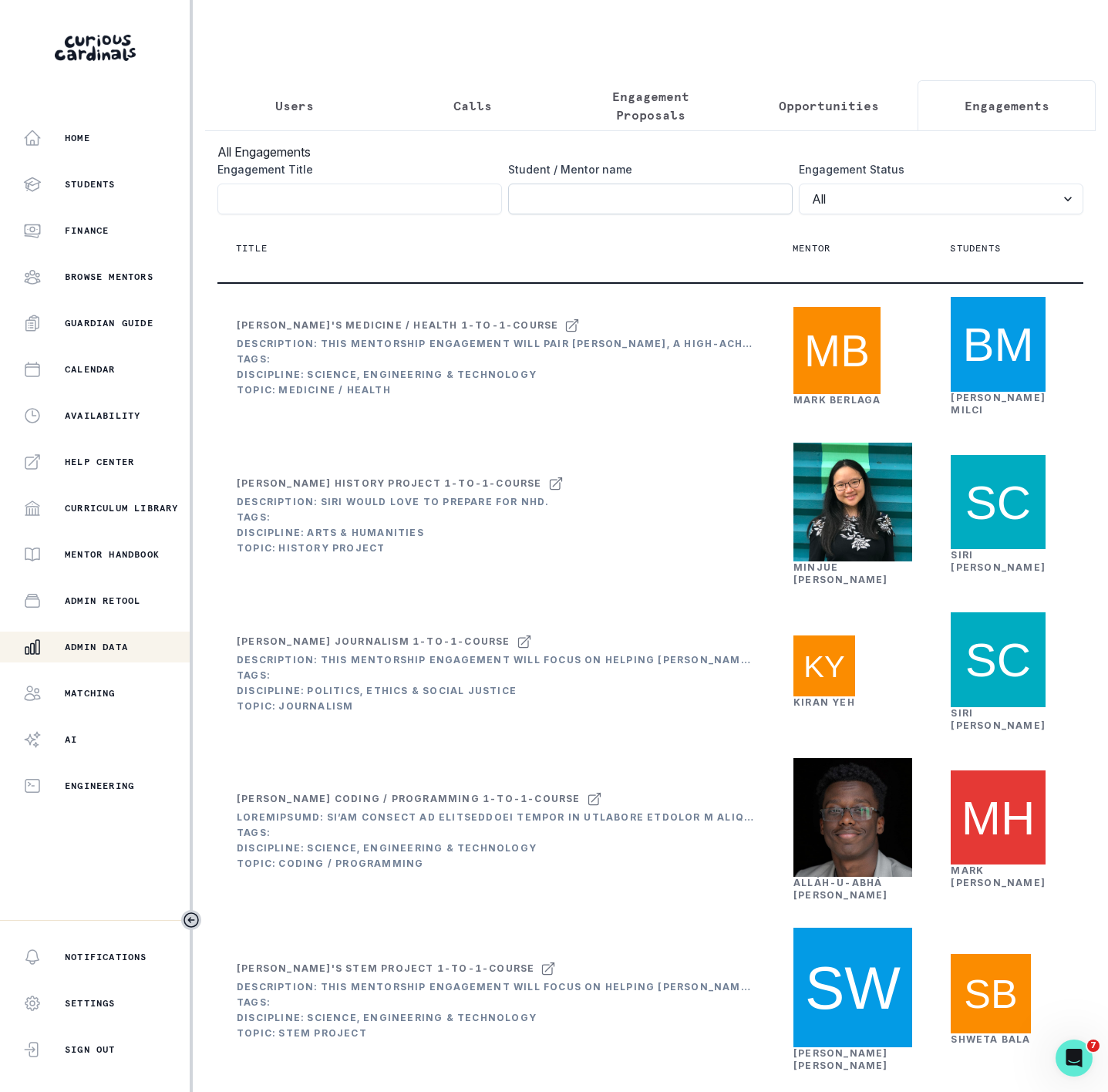
drag, startPoint x: 519, startPoint y: 220, endPoint x: 528, endPoint y: 220, distance: 9.0
click at [519, 215] on input "Engagement Title" at bounding box center [651, 199] width 285 height 31
paste input "[PERSON_NAME]"
type input "[PERSON_NAME]"
click button "submit" at bounding box center [0, 0] width 0 height 0
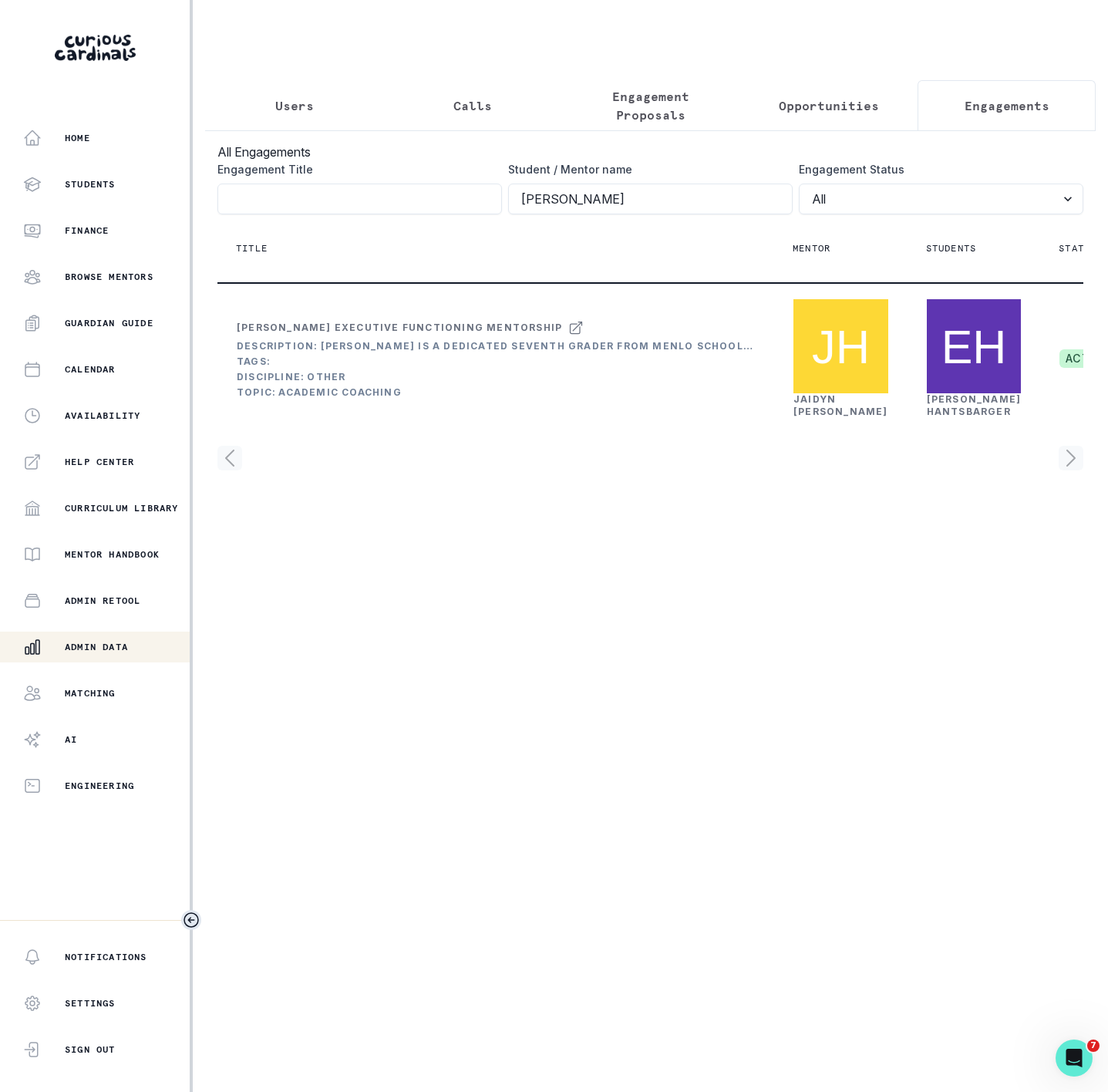
click at [192, 917] on icon "Toggle sidebar" at bounding box center [191, 920] width 19 height 19
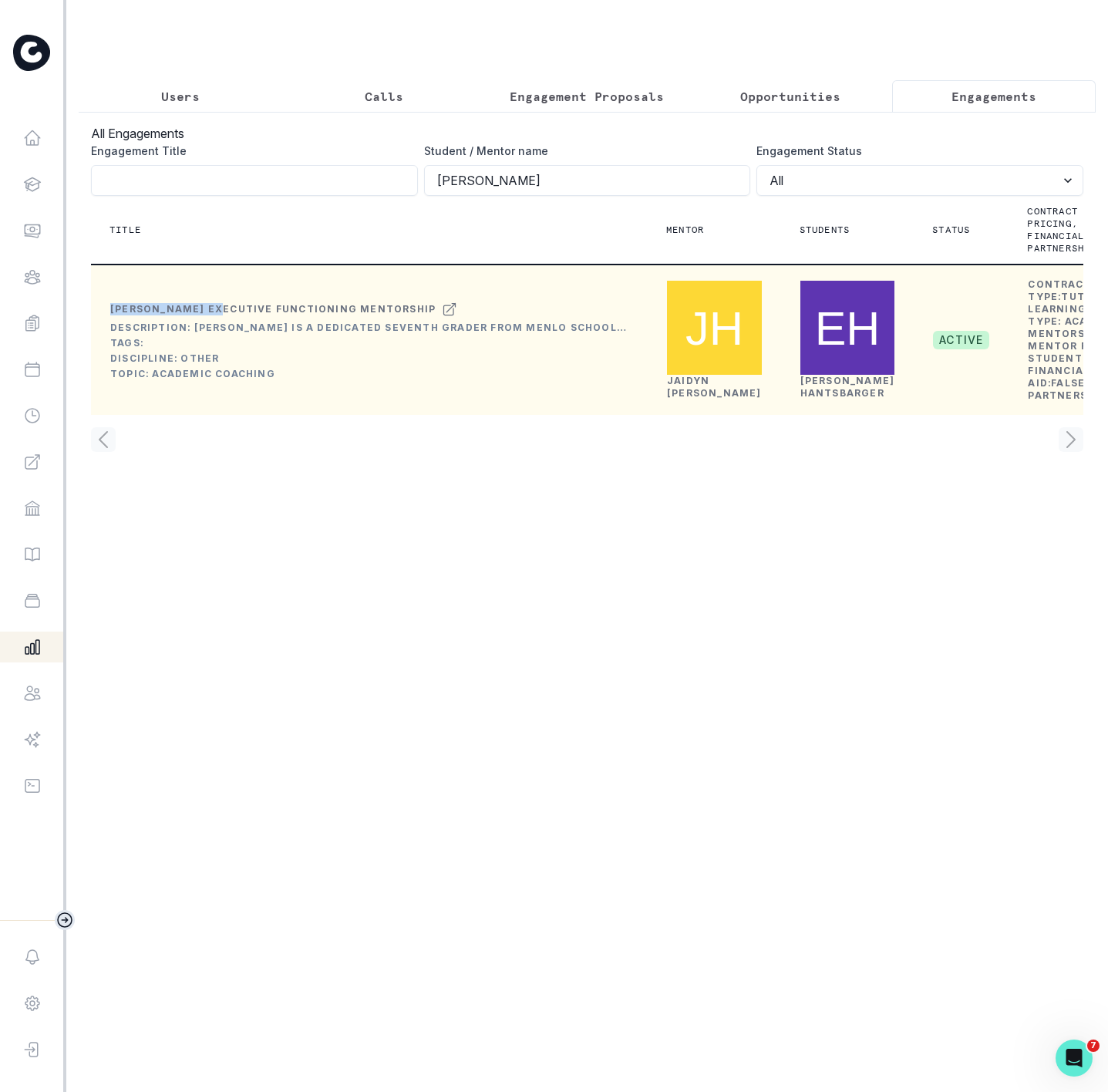
drag, startPoint x: 111, startPoint y: 380, endPoint x: 226, endPoint y: 392, distance: 115.6
click at [226, 318] on div "[PERSON_NAME] Executive Functioning Mentorship" at bounding box center [369, 309] width 519 height 19
copy div "[PERSON_NAME]"
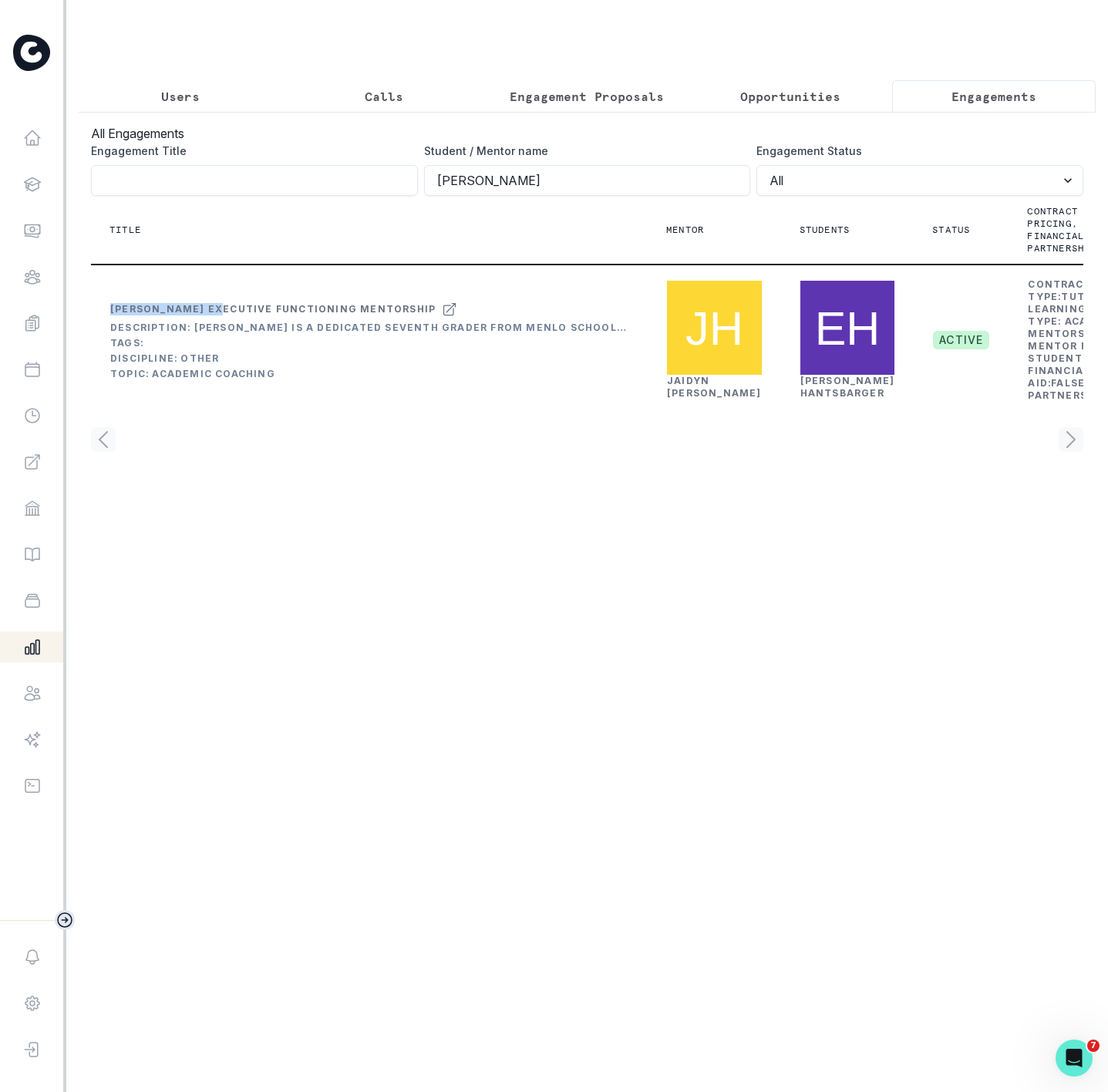
click at [185, 101] on p "Users" at bounding box center [180, 96] width 39 height 19
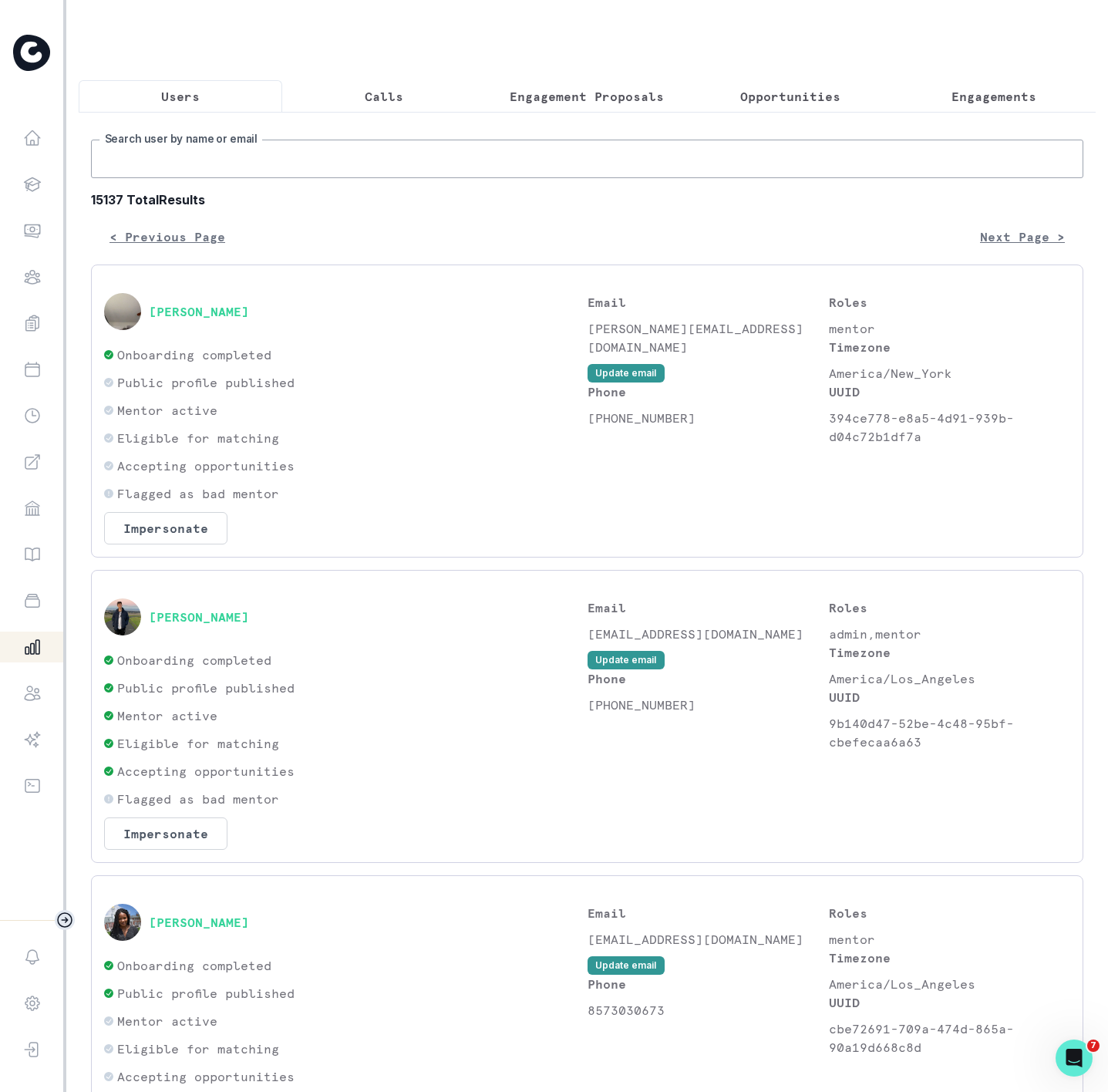
click at [202, 178] on input "Search user by name or email" at bounding box center [587, 158] width 993 height 39
paste input "[PERSON_NAME]"
type input "[PERSON_NAME]"
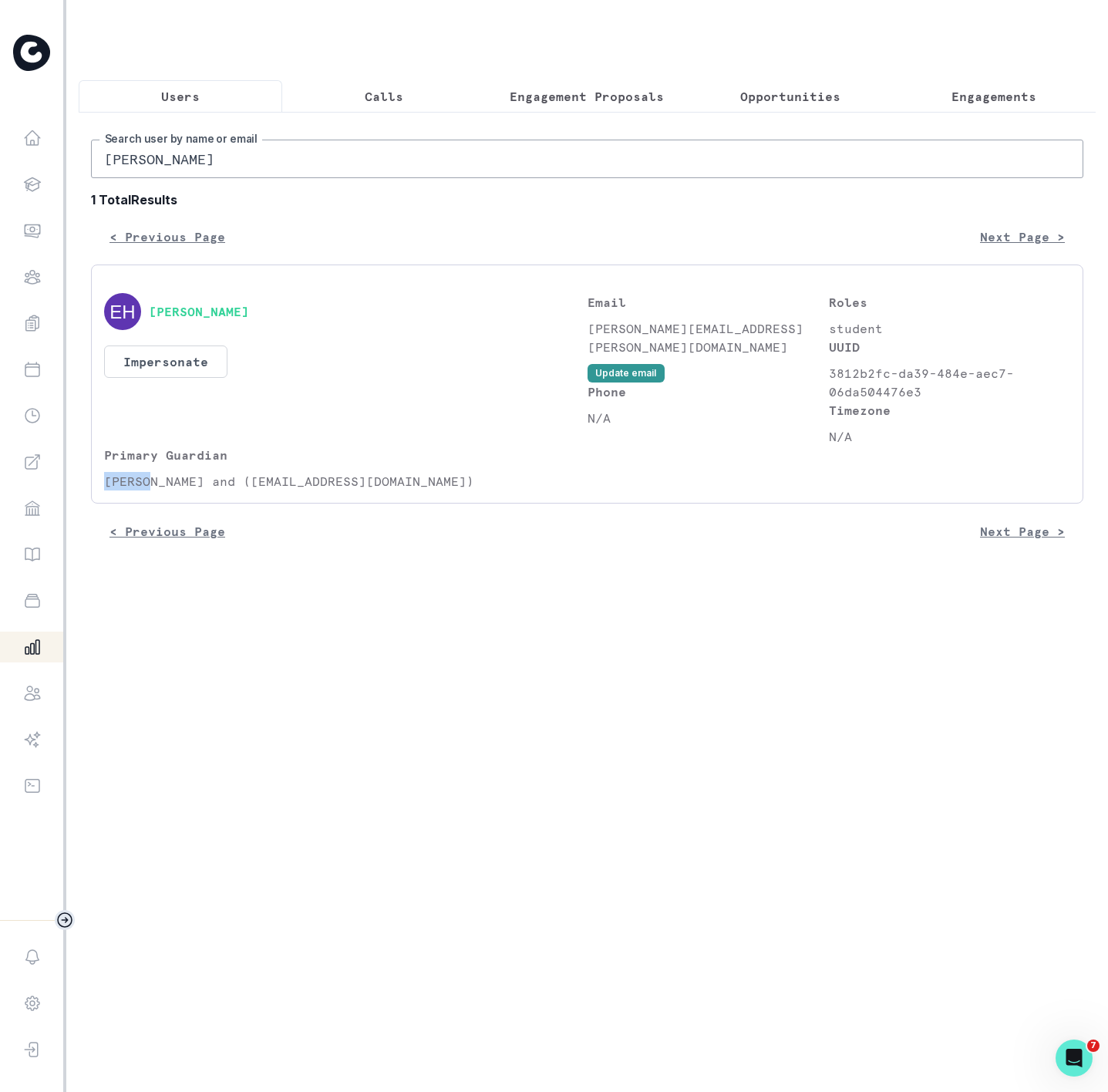
drag, startPoint x: 107, startPoint y: 498, endPoint x: 149, endPoint y: 501, distance: 42.1
click at [149, 491] on p "[PERSON_NAME] and ([EMAIL_ADDRESS][DOMAIN_NAME])" at bounding box center [346, 481] width 483 height 19
drag, startPoint x: 177, startPoint y: 496, endPoint x: 270, endPoint y: 491, distance: 93.1
click at [270, 491] on p "[PERSON_NAME] and ([EMAIL_ADDRESS][DOMAIN_NAME])" at bounding box center [346, 481] width 483 height 19
drag, startPoint x: 107, startPoint y: 502, endPoint x: 158, endPoint y: 501, distance: 51.0
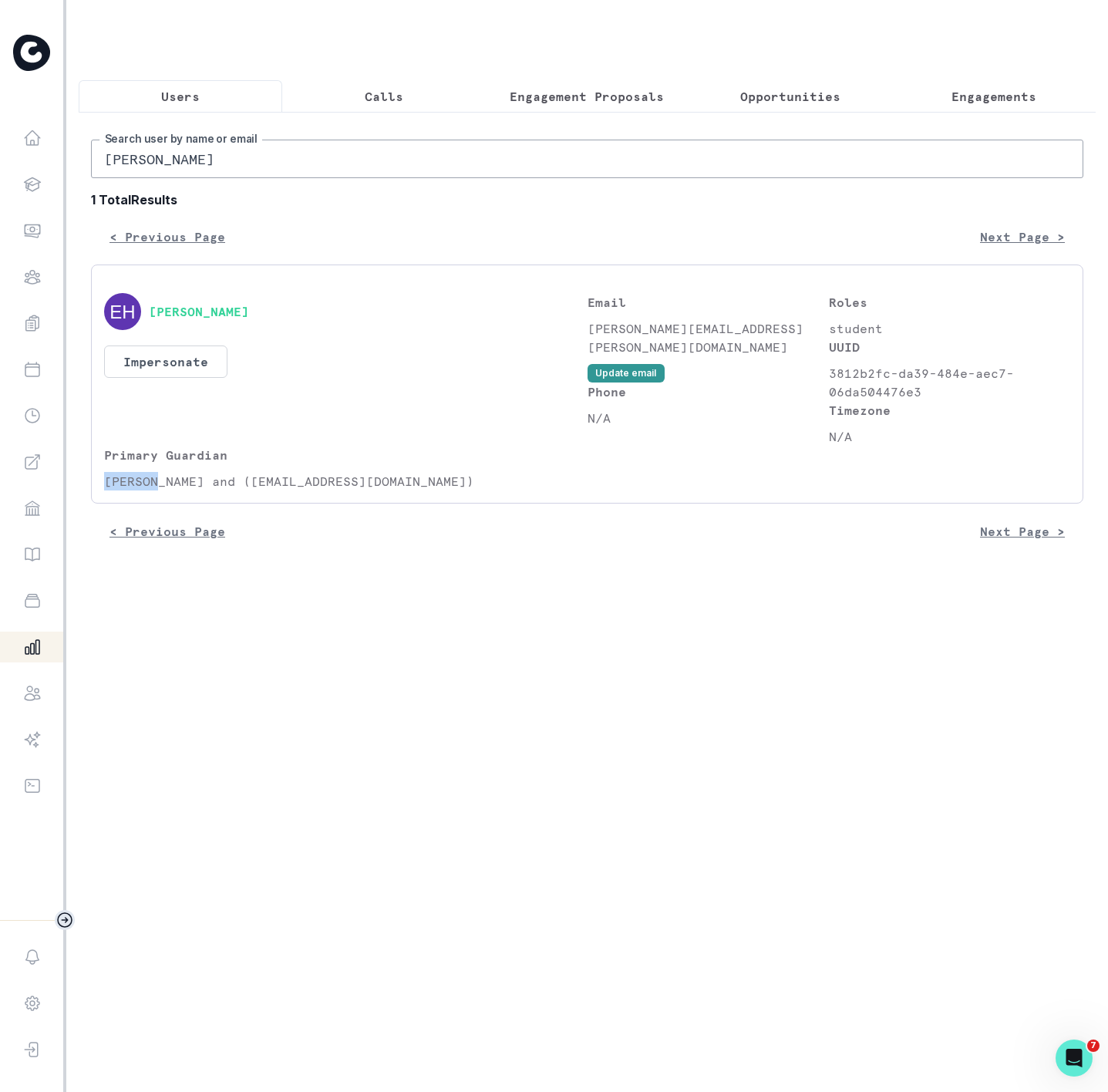
click at [158, 491] on p "[PERSON_NAME] and ([EMAIL_ADDRESS][DOMAIN_NAME])" at bounding box center [346, 481] width 483 height 19
copy p "[PERSON_NAME] and"
click at [226, 491] on p "[PERSON_NAME] and ([EMAIL_ADDRESS][DOMAIN_NAME])" at bounding box center [346, 481] width 483 height 19
drag, startPoint x: 177, startPoint y: 501, endPoint x: 324, endPoint y: 498, distance: 147.0
click at [324, 491] on p "[PERSON_NAME] and ([EMAIL_ADDRESS][DOMAIN_NAME])" at bounding box center [346, 481] width 483 height 19
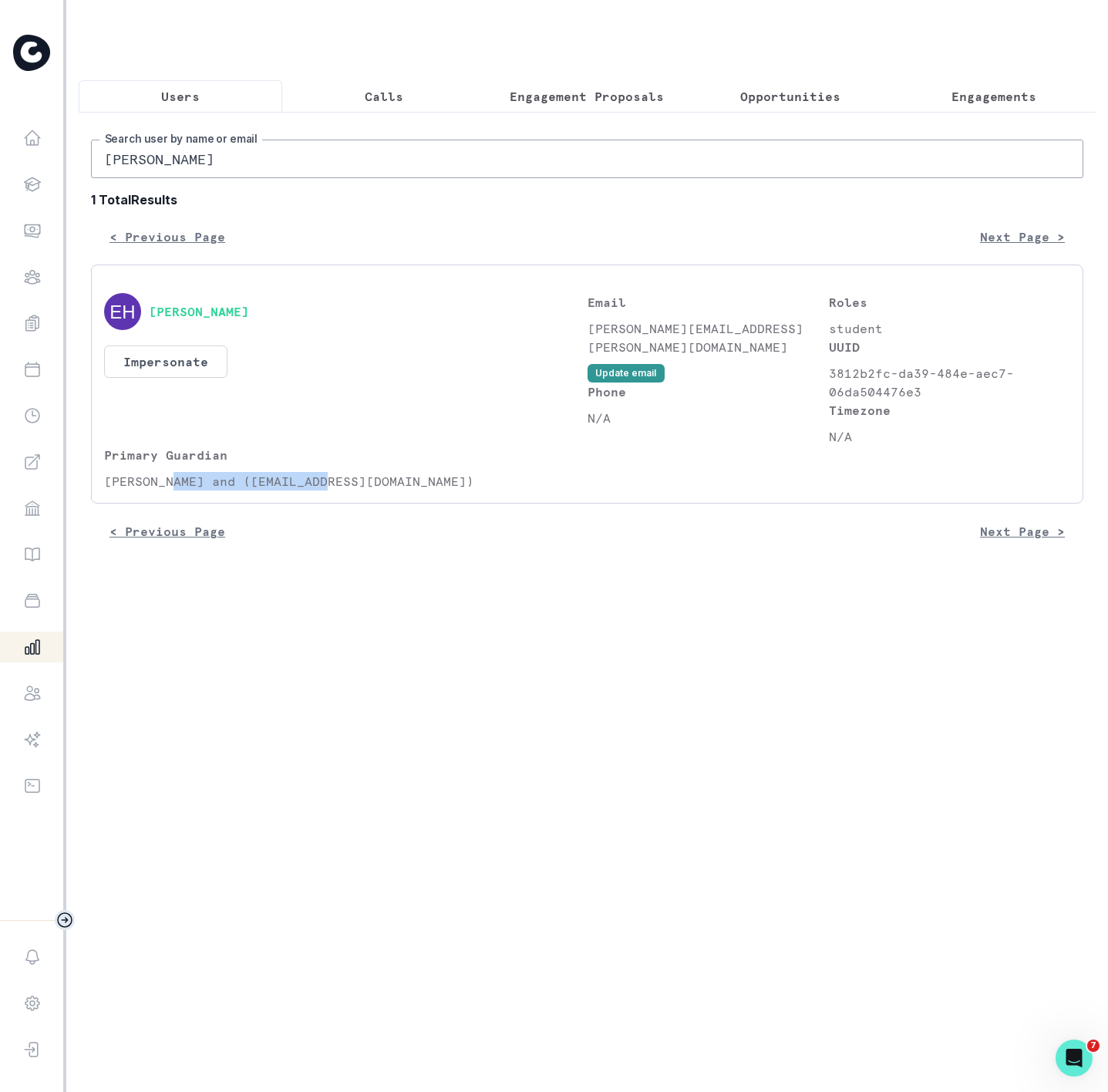
copy p "[EMAIL_ADDRESS][DOMAIN_NAME]"
drag, startPoint x: 251, startPoint y: 186, endPoint x: -20, endPoint y: 190, distance: 271.0
click at [0, 190] on html "Home Students Finance Browse Mentors Guardian Guide Calendar Availability Help …" at bounding box center [554, 546] width 1108 height 1092
paste input "[EMAIL_ADDRESS][DOMAIN_NAME]"
type input "[EMAIL_ADDRESS][DOMAIN_NAME]"
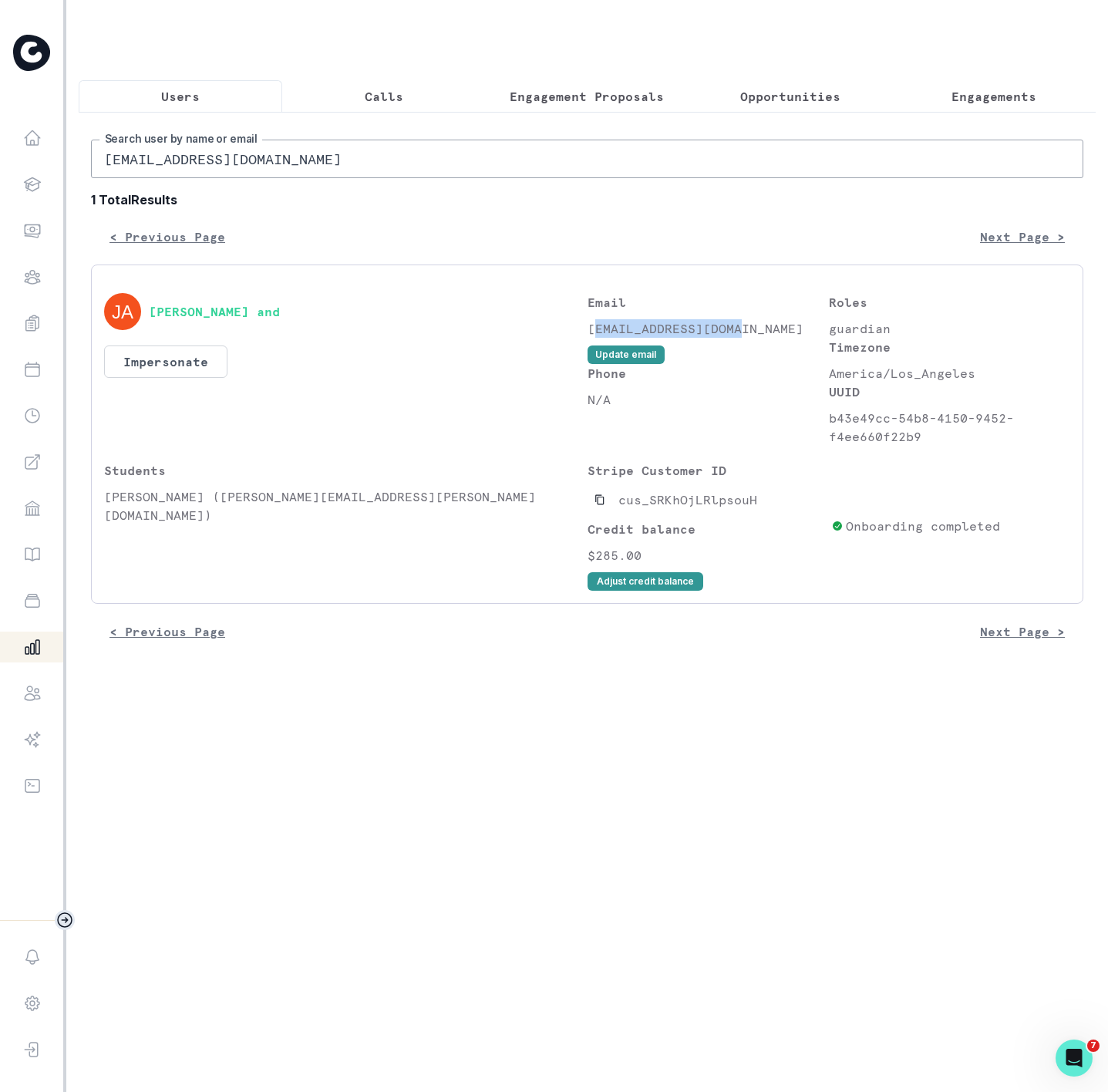
drag, startPoint x: 592, startPoint y: 342, endPoint x: 750, endPoint y: 342, distance: 158.0
click at [750, 338] on p "[EMAIL_ADDRESS][DOMAIN_NAME]" at bounding box center [708, 328] width 242 height 19
click at [574, 330] on div "[PERSON_NAME] and" at bounding box center [346, 311] width 483 height 37
drag, startPoint x: 586, startPoint y: 345, endPoint x: 749, endPoint y: 343, distance: 163.0
click at [749, 338] on p "[EMAIL_ADDRESS][DOMAIN_NAME]" at bounding box center [708, 328] width 242 height 19
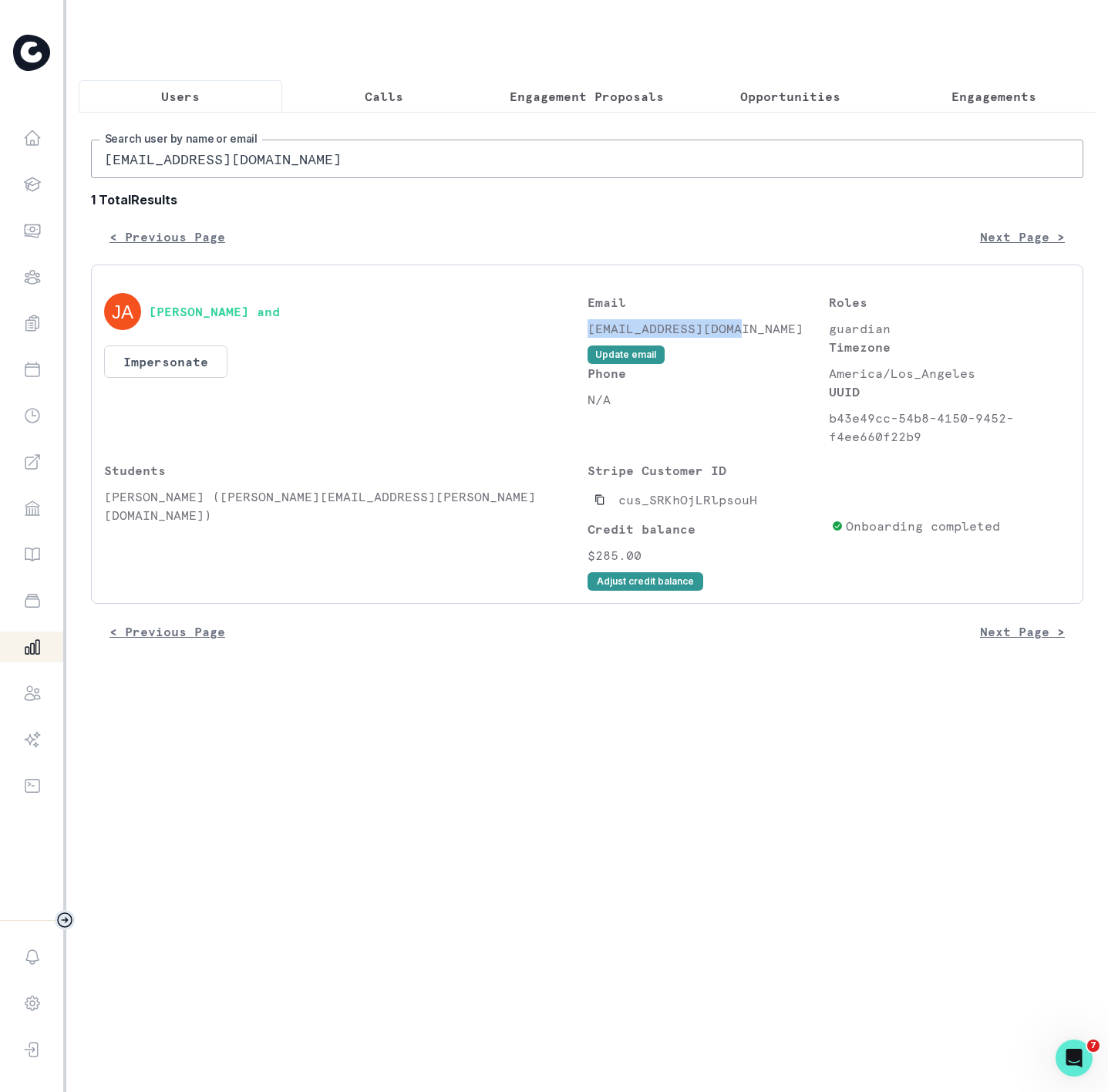
copy p "[EMAIL_ADDRESS][DOMAIN_NAME]"
drag, startPoint x: 104, startPoint y: 512, endPoint x: 230, endPoint y: 514, distance: 126.0
click at [230, 514] on p "[PERSON_NAME] ([PERSON_NAME][EMAIL_ADDRESS][PERSON_NAME][DOMAIN_NAME])" at bounding box center [346, 505] width 483 height 37
copy p "[PERSON_NAME]"
click at [952, 95] on p "Engagements" at bounding box center [994, 96] width 84 height 19
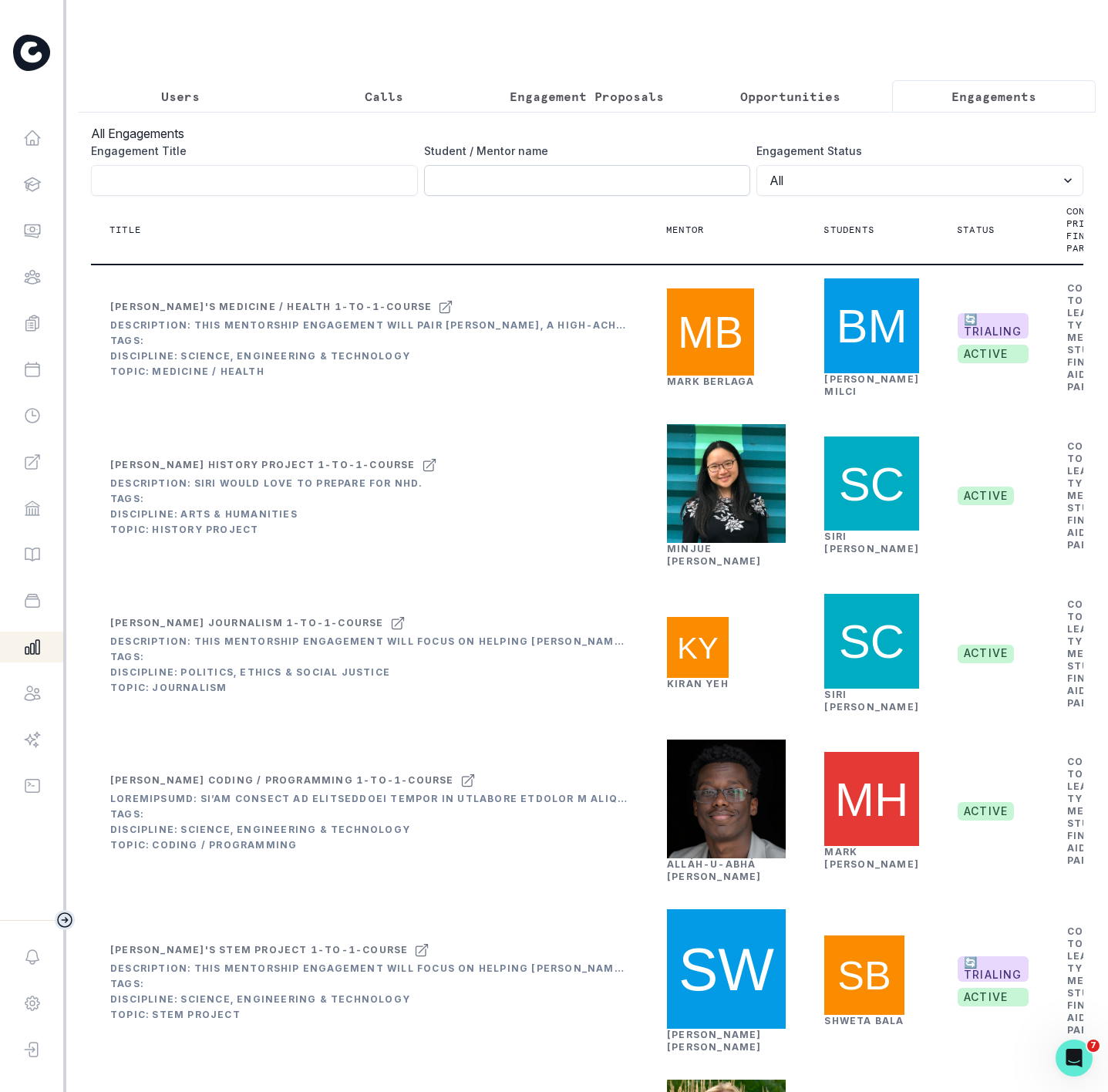
click at [429, 196] on input "Engagement Title" at bounding box center [588, 181] width 327 height 31
paste input "[PERSON_NAME]"
type input "[PERSON_NAME]"
click button "submit" at bounding box center [0, 0] width 0 height 0
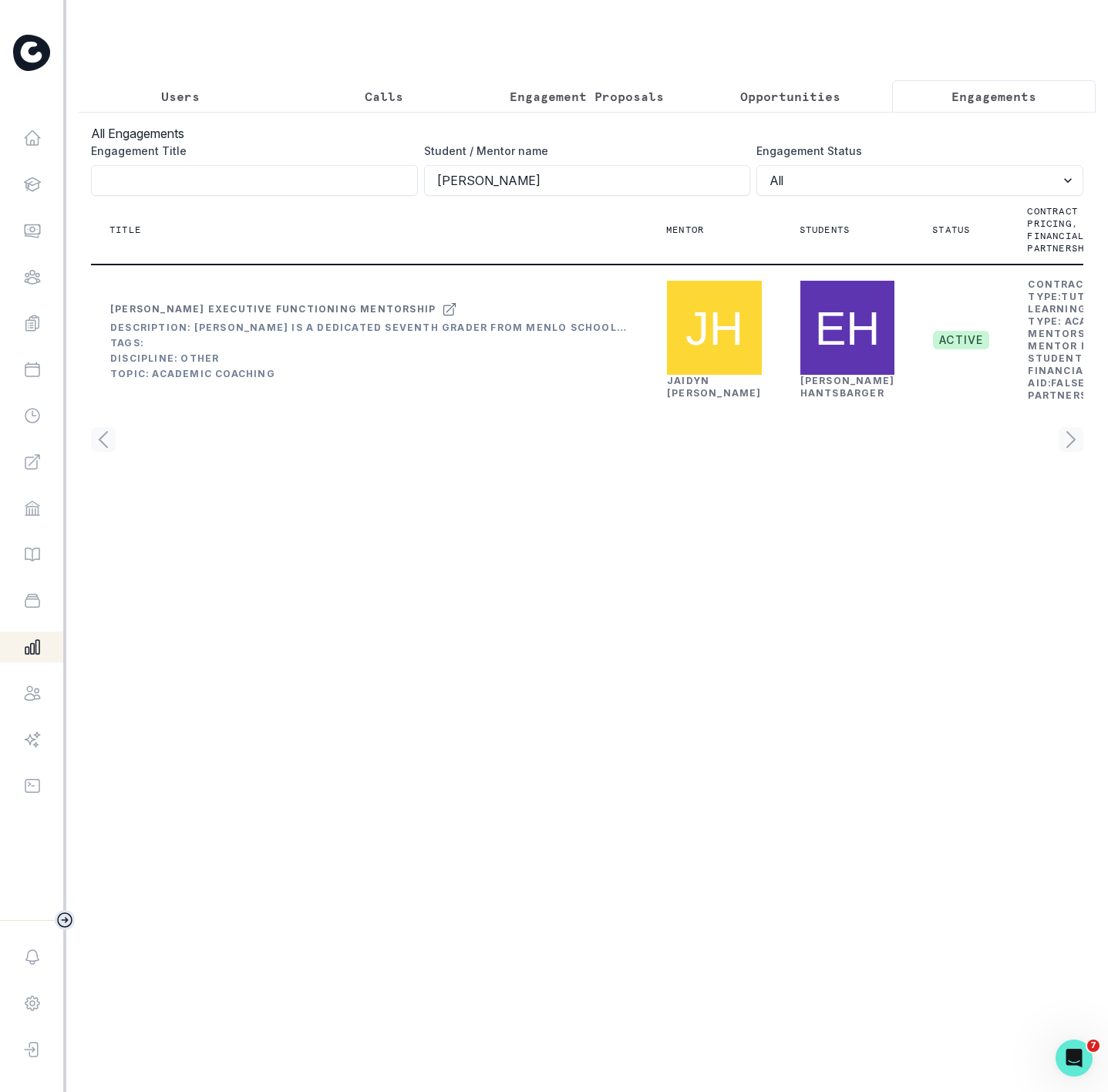
scroll to position [0, 130]
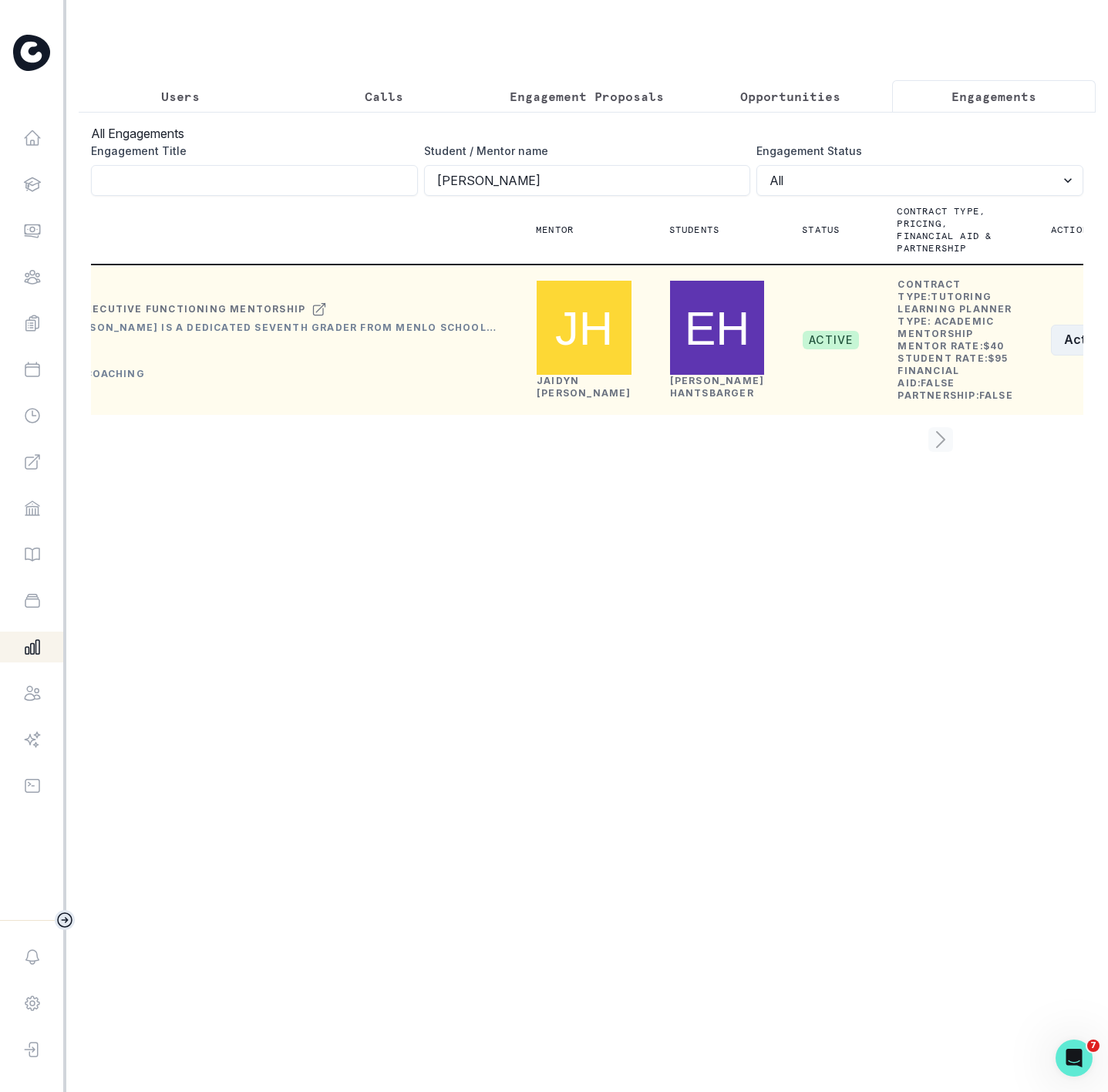
click at [1051, 356] on button "Actions" at bounding box center [1097, 340] width 92 height 31
click at [959, 455] on button "Edit" at bounding box center [979, 454] width 172 height 24
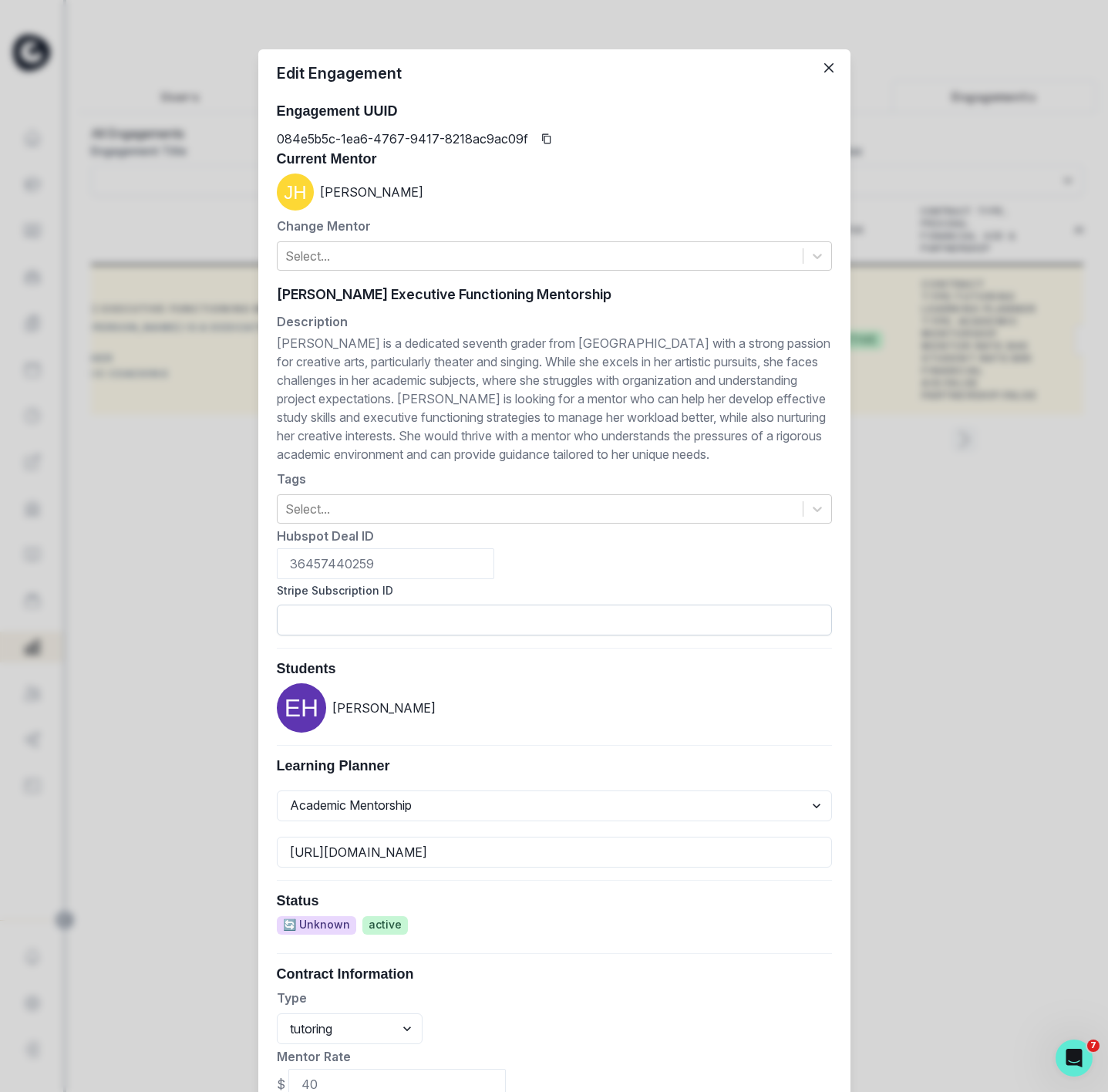
click at [341, 611] on input "Stripe Subscription ID" at bounding box center [554, 620] width 555 height 31
paste input "sub_1S2JrXDZ1TQg7rjfRWRNNRSN"
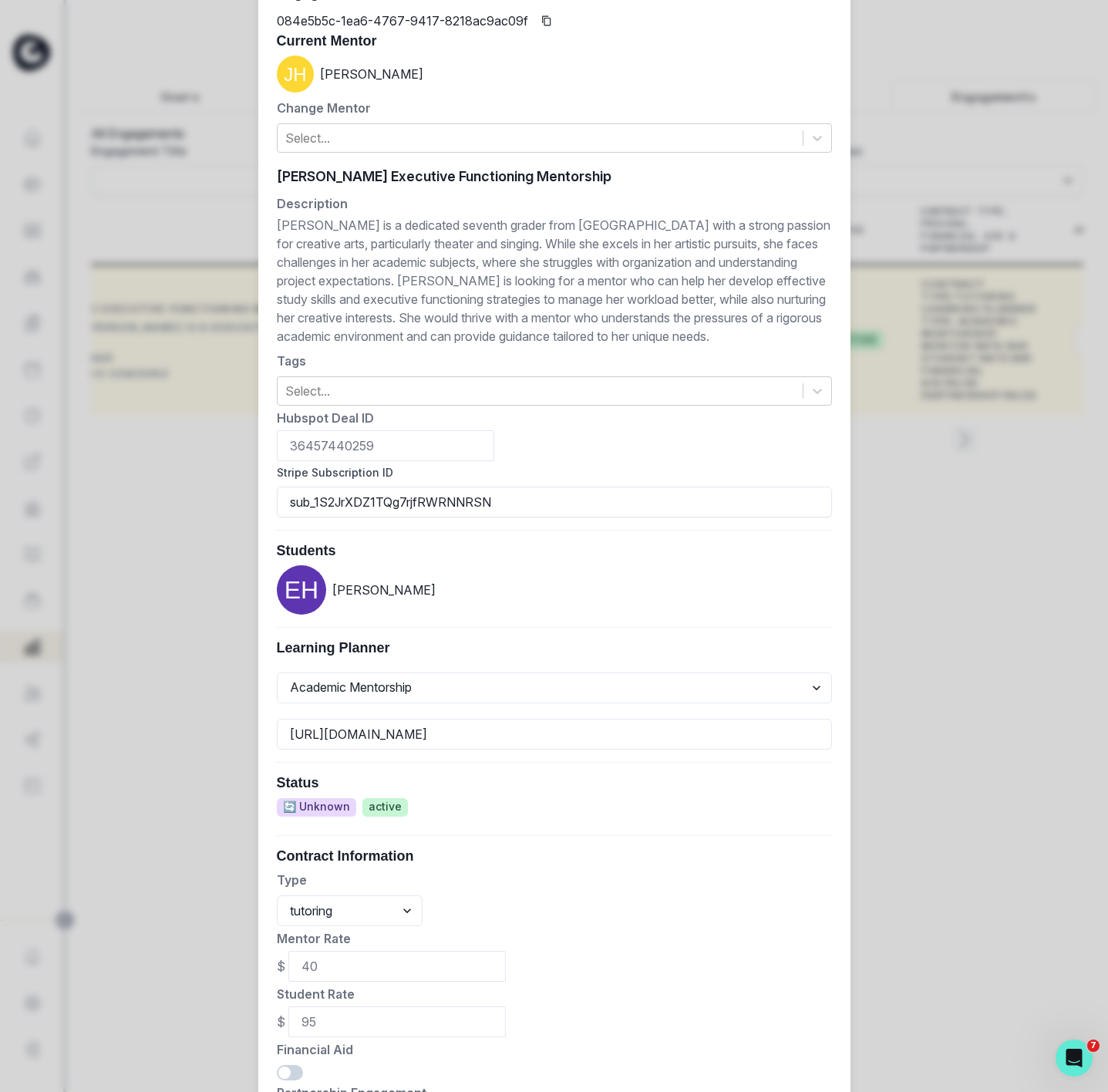
scroll to position [313, 0]
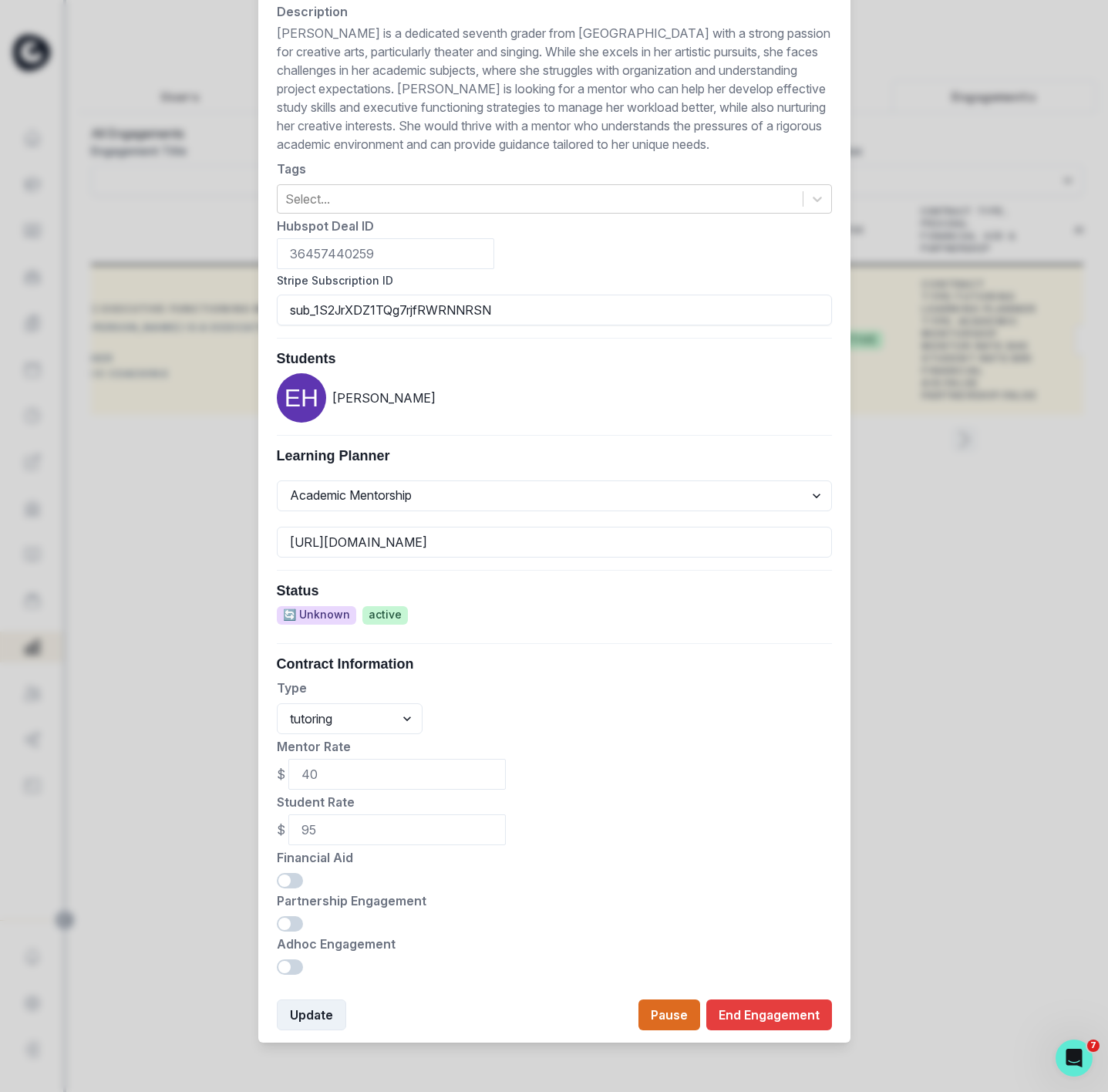
type input "sub_1S2JrXDZ1TQg7rjfRWRNNRSN"
click at [289, 1019] on button "Update" at bounding box center [311, 1015] width 69 height 31
